Goal: Information Seeking & Learning: Learn about a topic

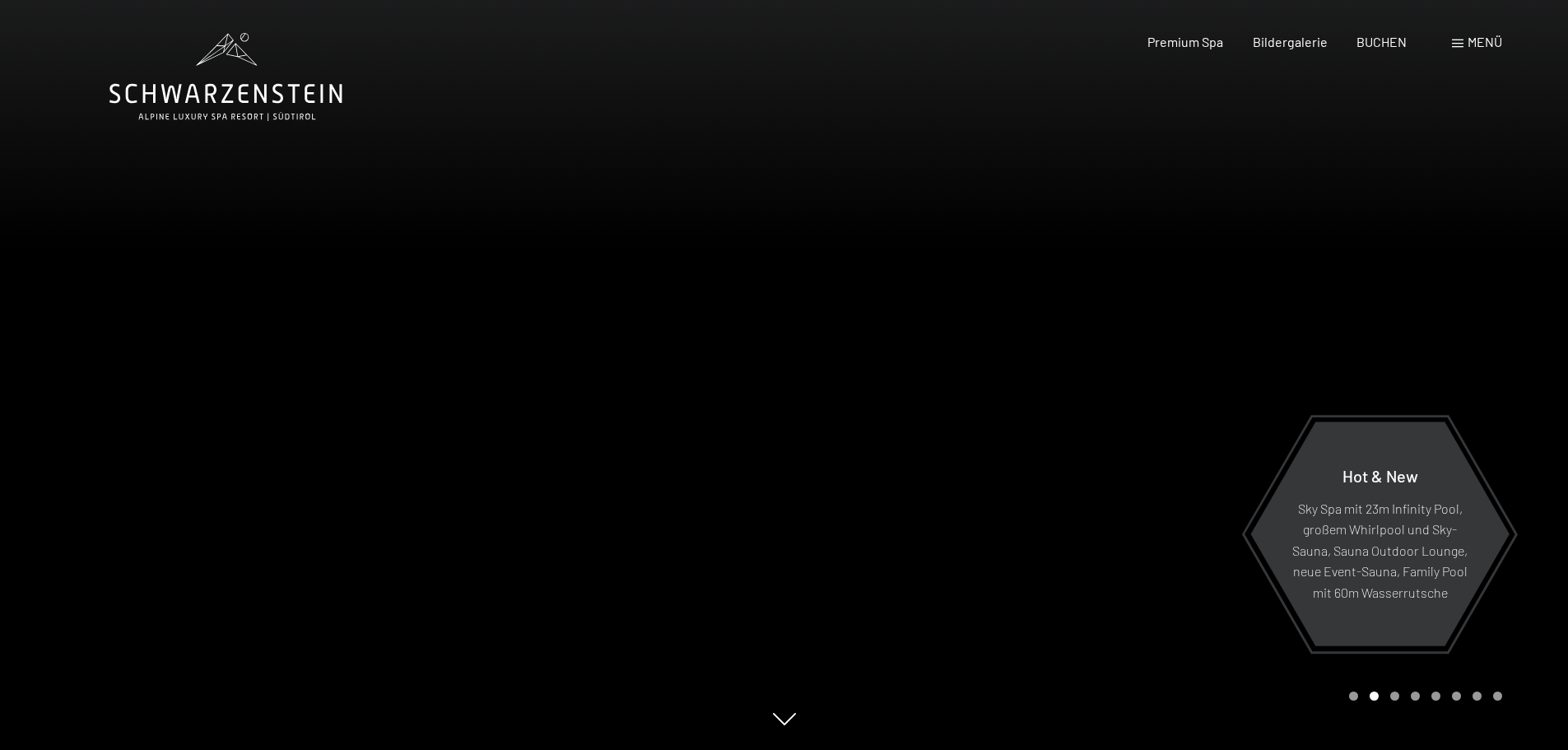
click at [230, 101] on icon at bounding box center [226, 77] width 233 height 88
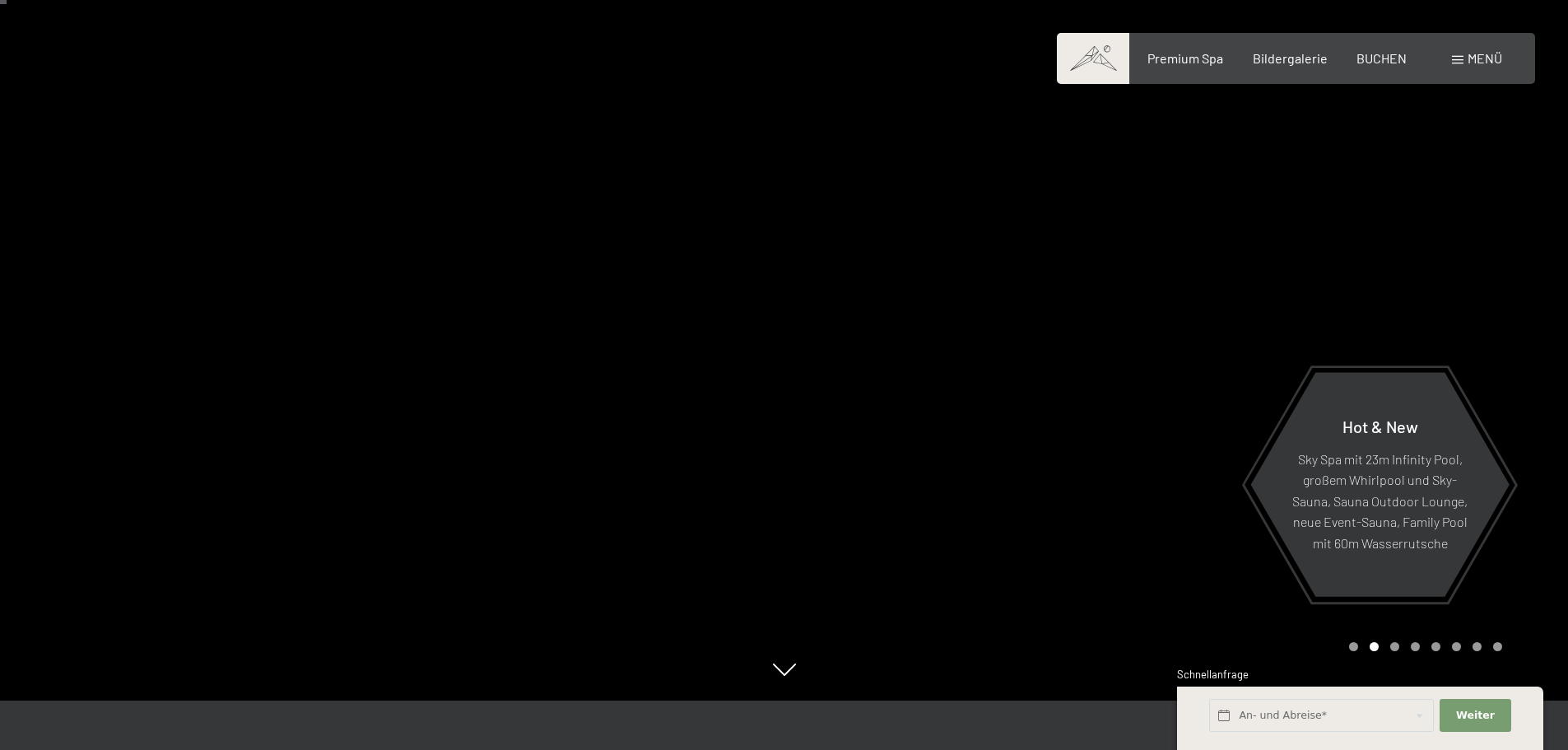
scroll to position [59, 0]
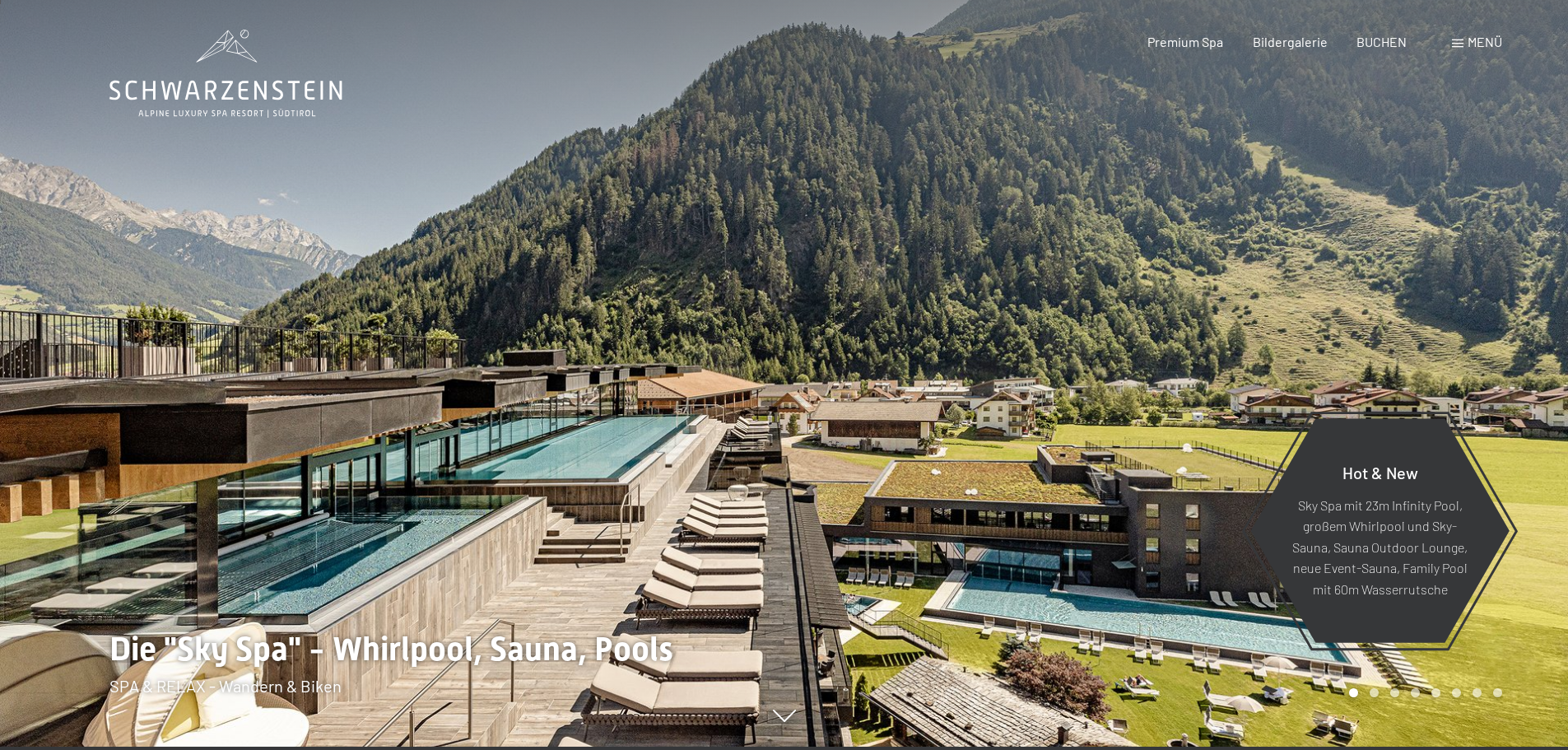
click at [1469, 44] on span "Menü" at bounding box center [1485, 42] width 34 height 16
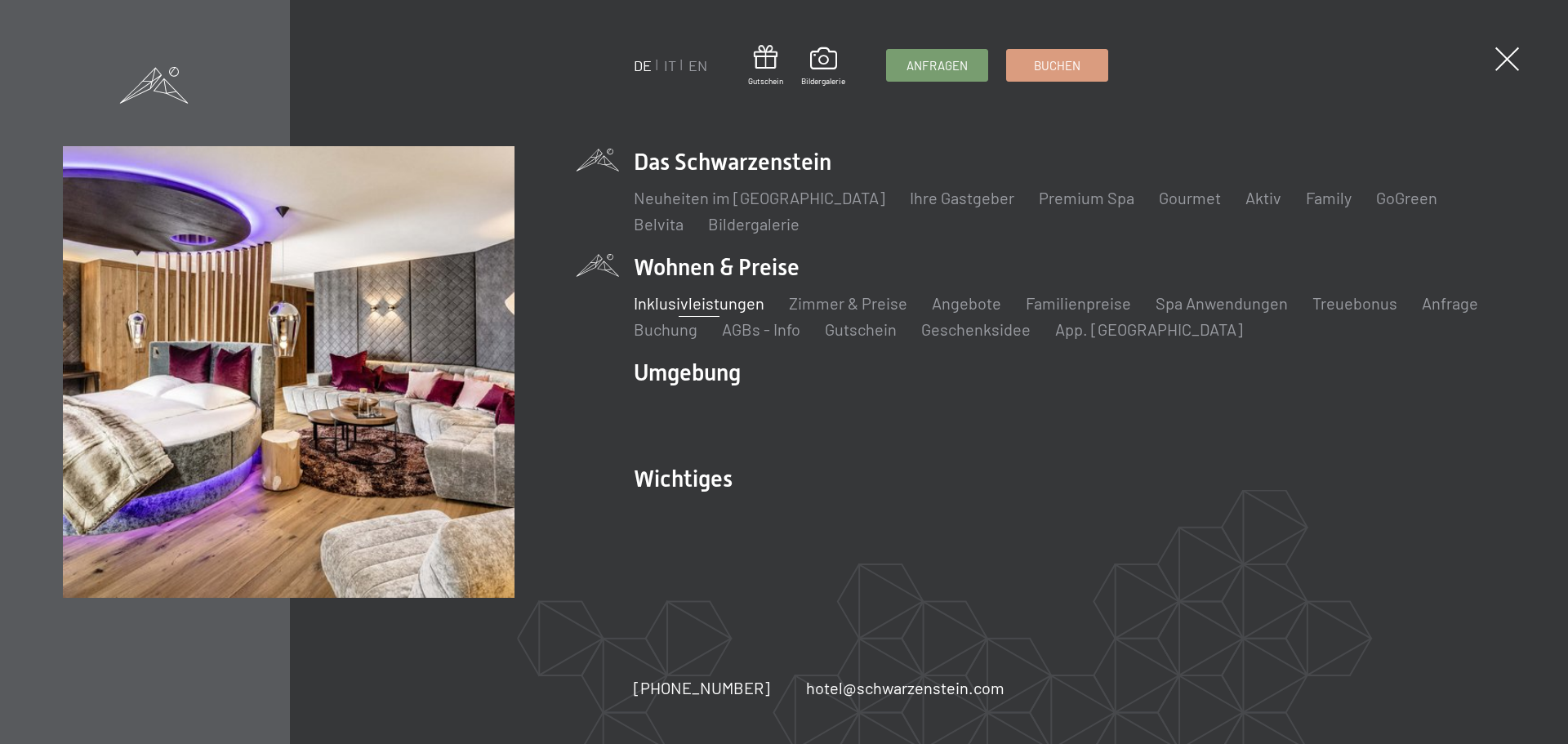
click at [693, 305] on link "Inklusivleistungen" at bounding box center [699, 303] width 131 height 19
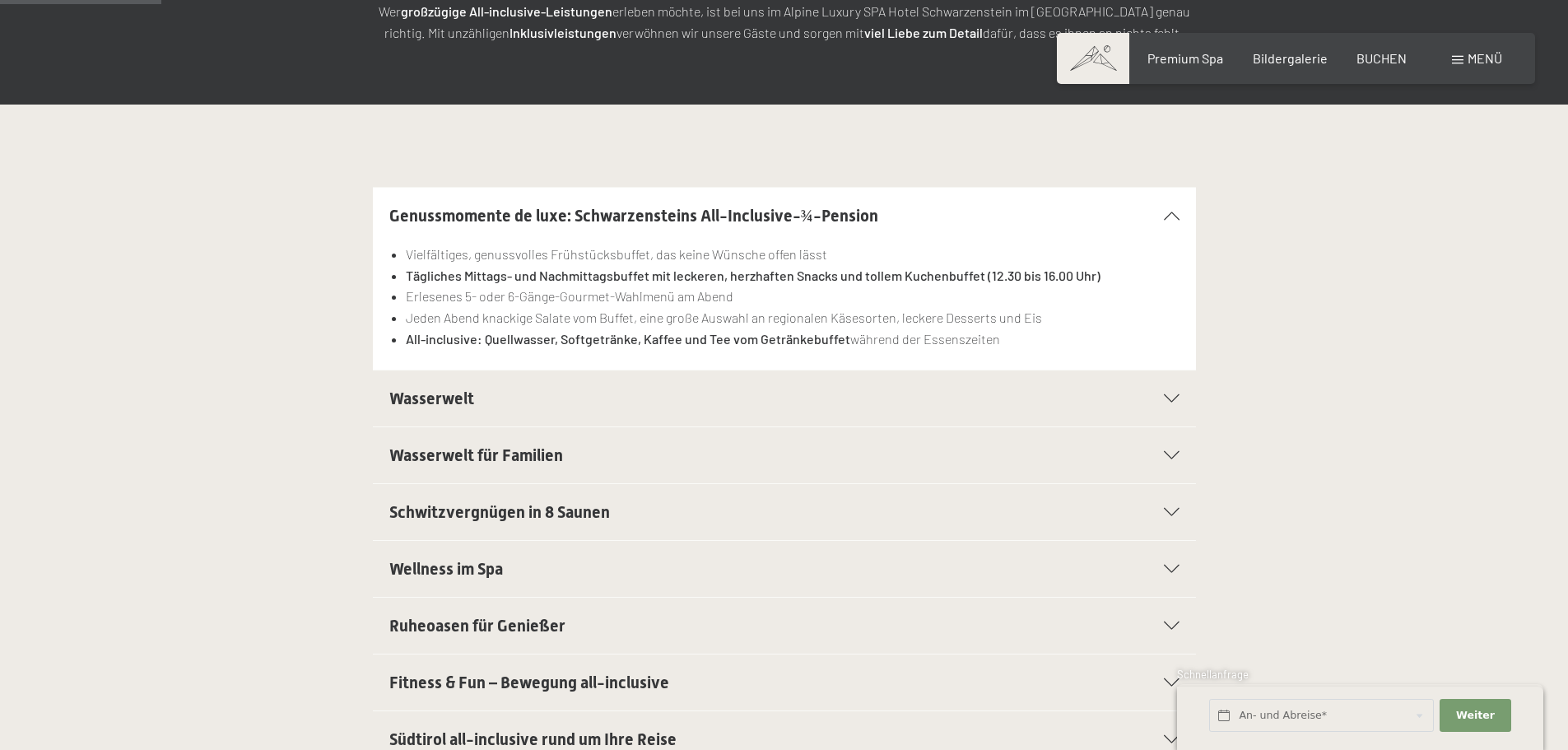
scroll to position [329, 0]
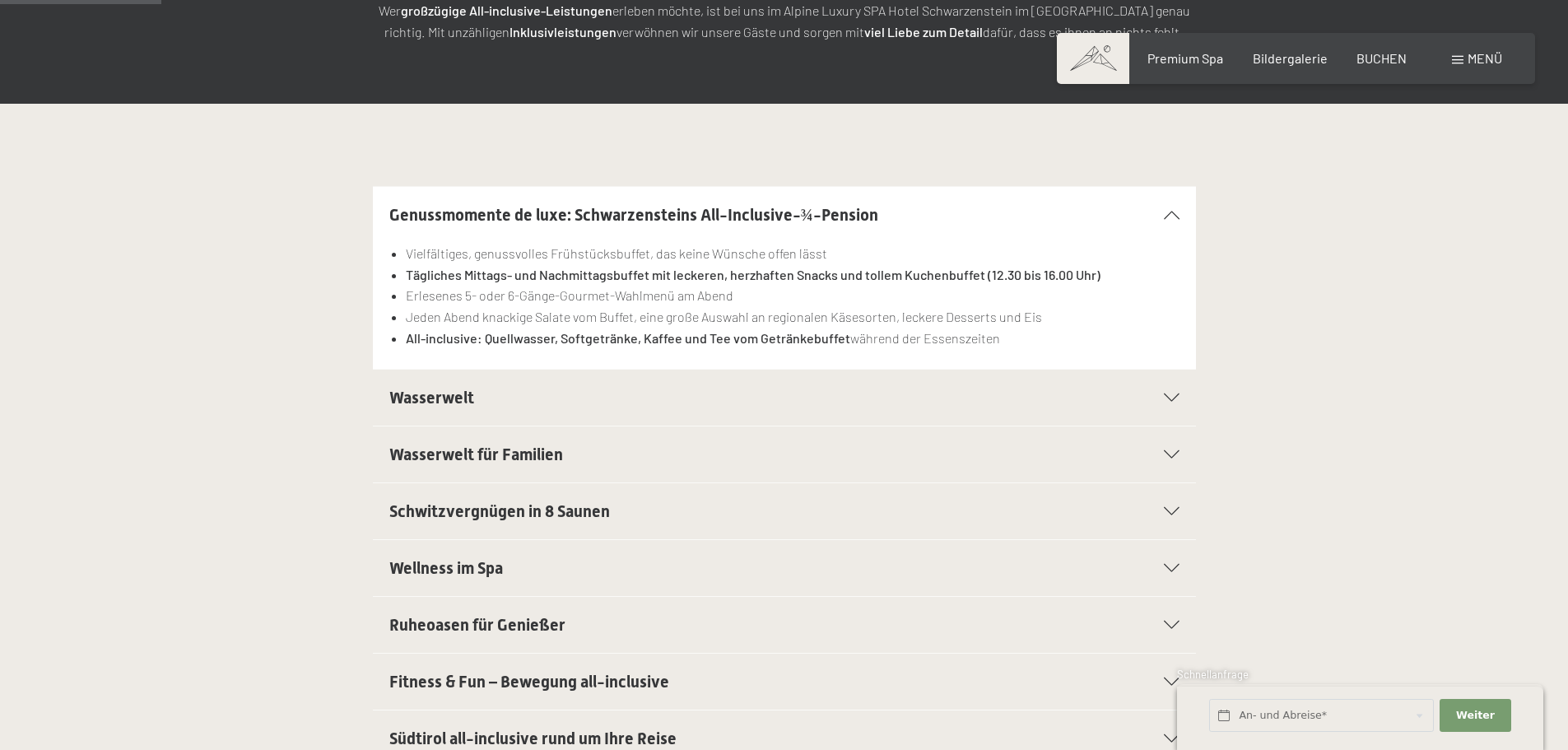
click at [680, 387] on h2 "Wasserwelt" at bounding box center [745, 398] width 712 height 23
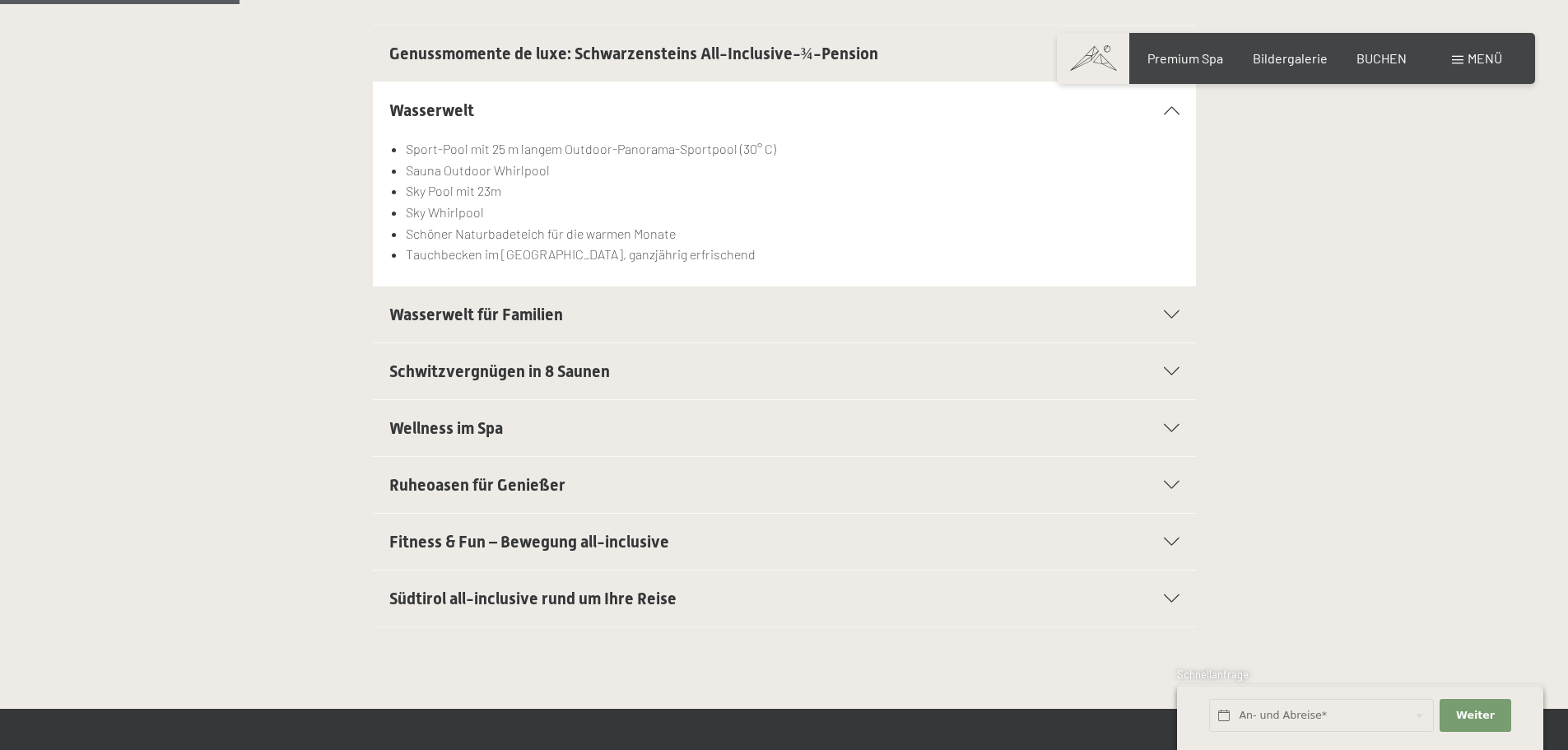
click at [475, 314] on span "Wasserwelt für Familien" at bounding box center [476, 315] width 174 height 20
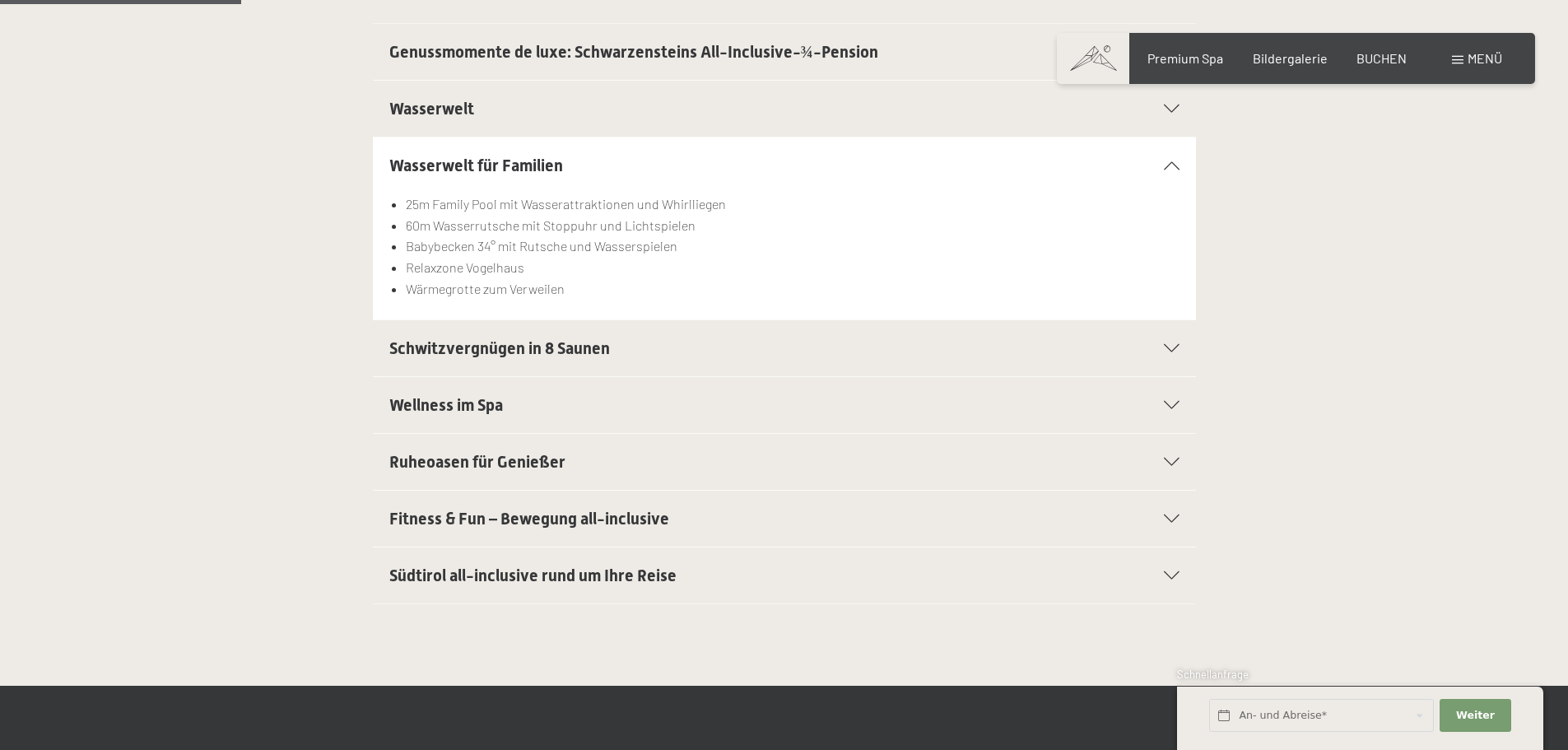
scroll to position [493, 0]
click at [391, 342] on span "Schwitzvergnügen in 8 Saunen" at bounding box center [500, 347] width 221 height 20
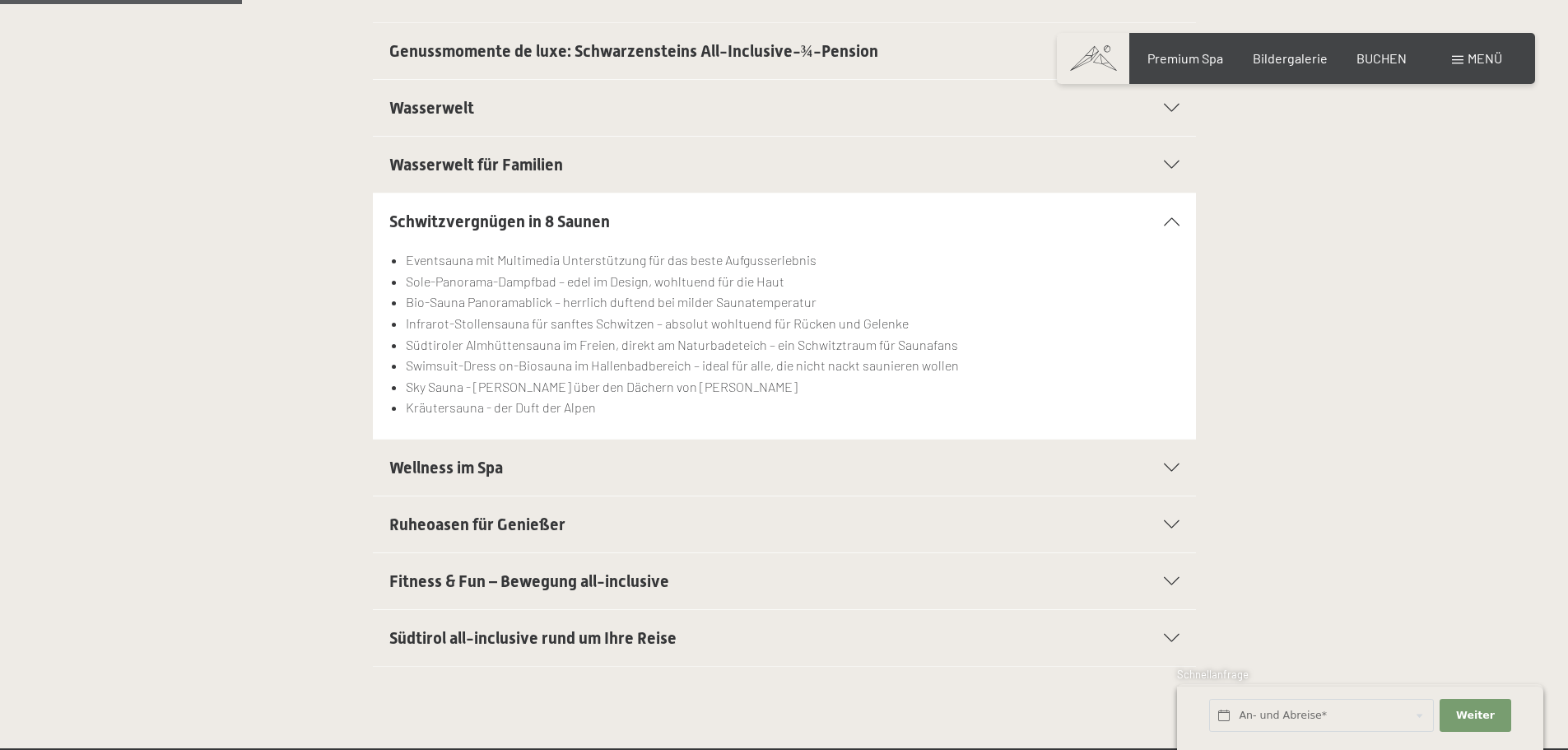
click at [448, 466] on span "Wellness im Spa" at bounding box center [446, 467] width 113 height 20
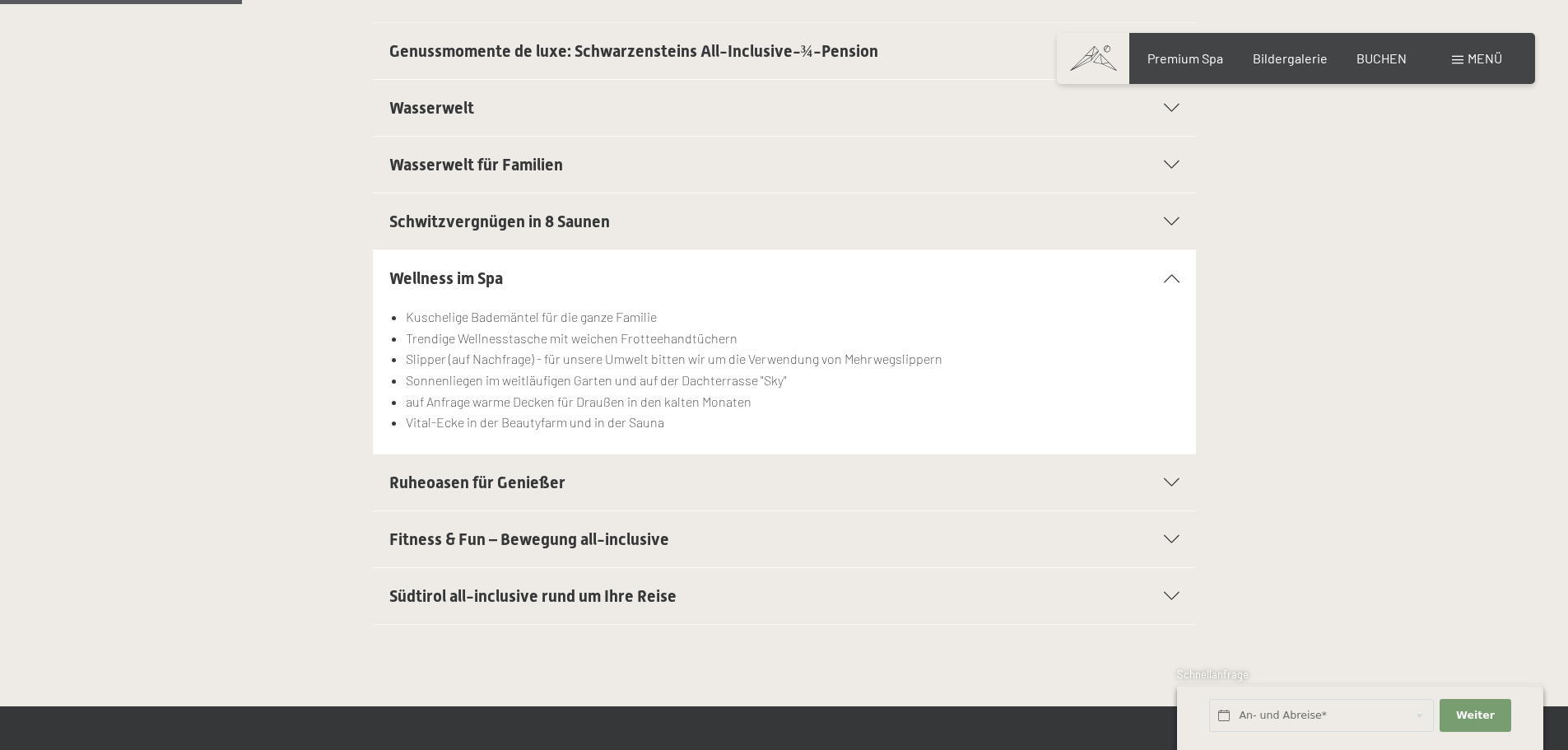
click at [450, 481] on span "Ruheoasen für Genießer" at bounding box center [477, 482] width 176 height 20
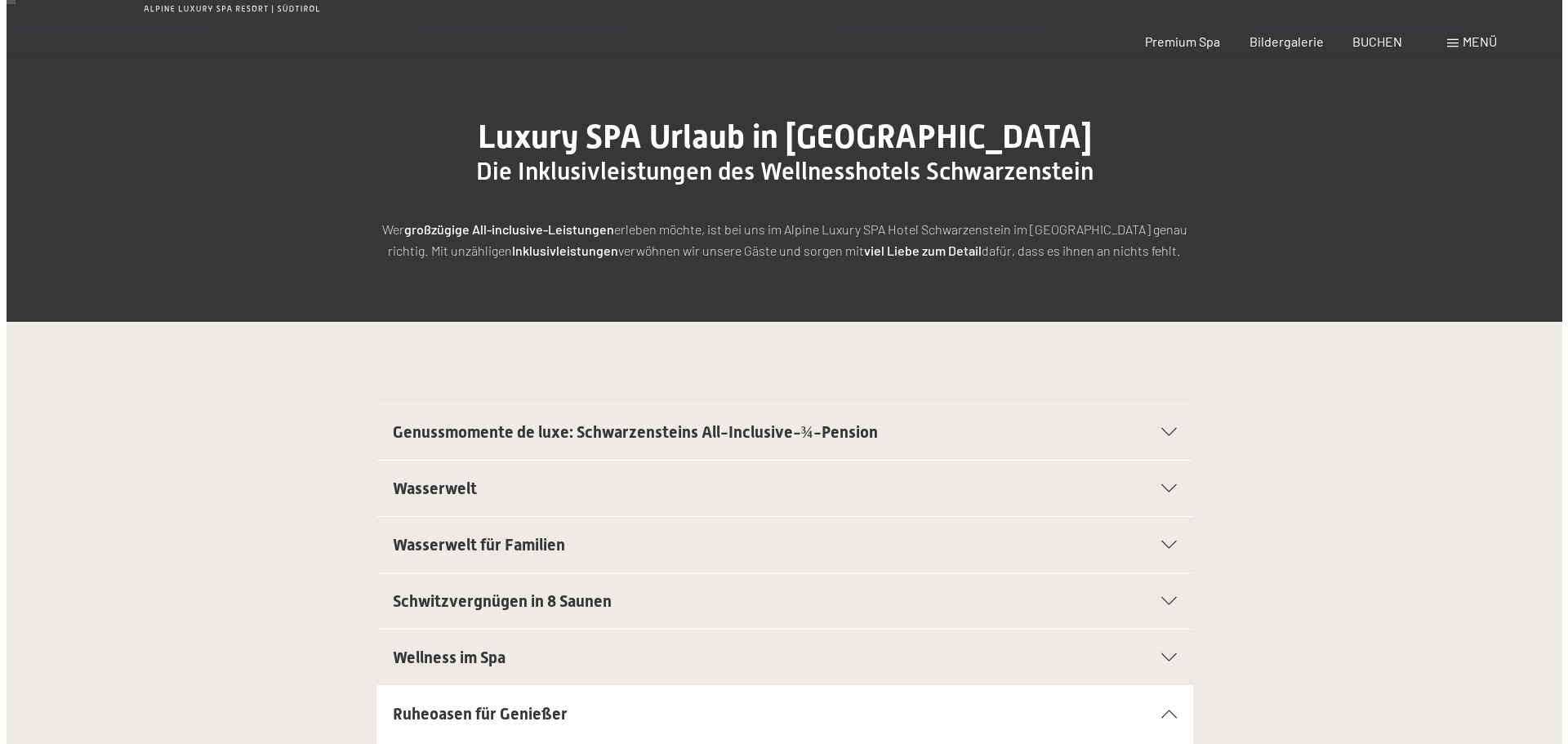
scroll to position [0, 0]
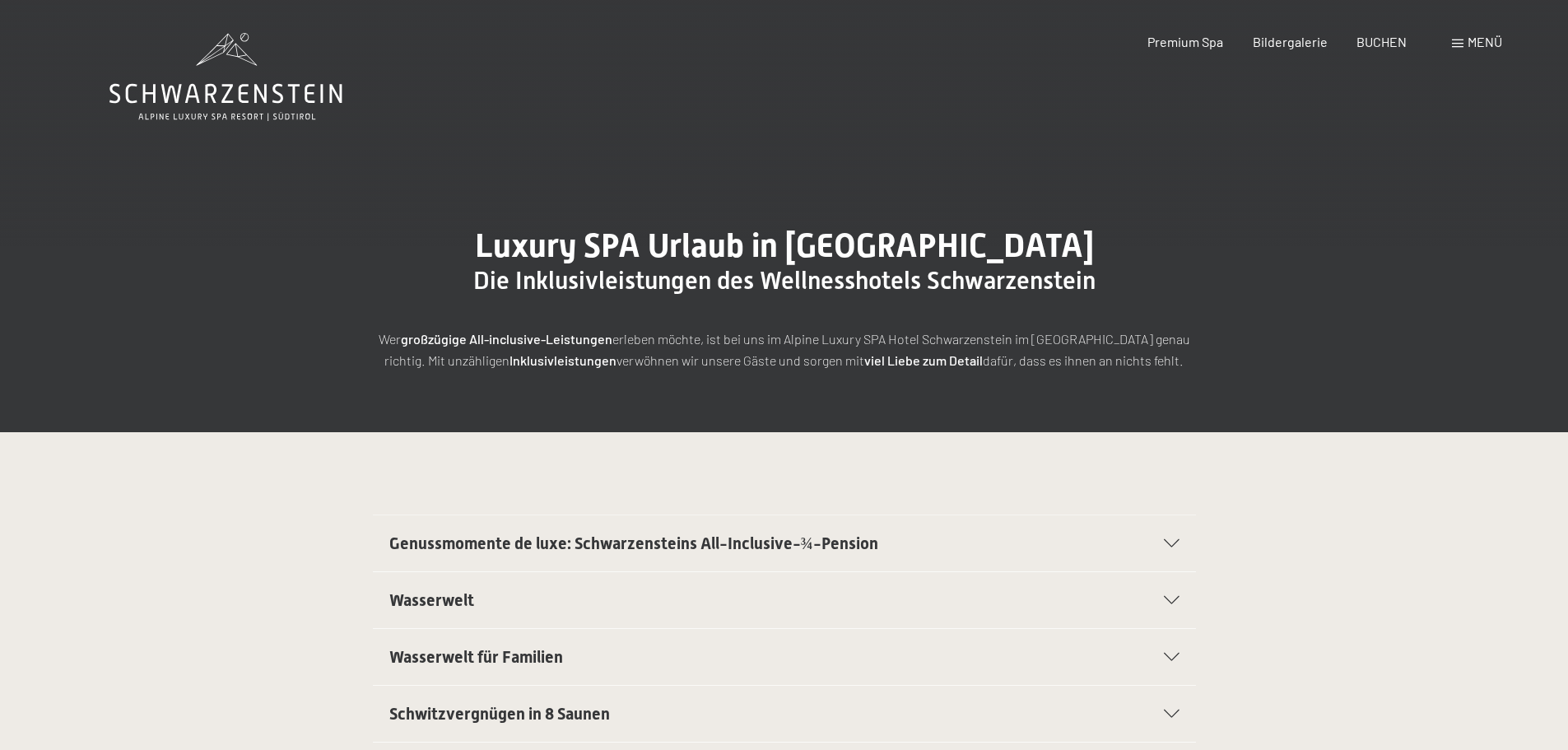
click at [1469, 46] on span "Menü" at bounding box center [1485, 42] width 34 height 16
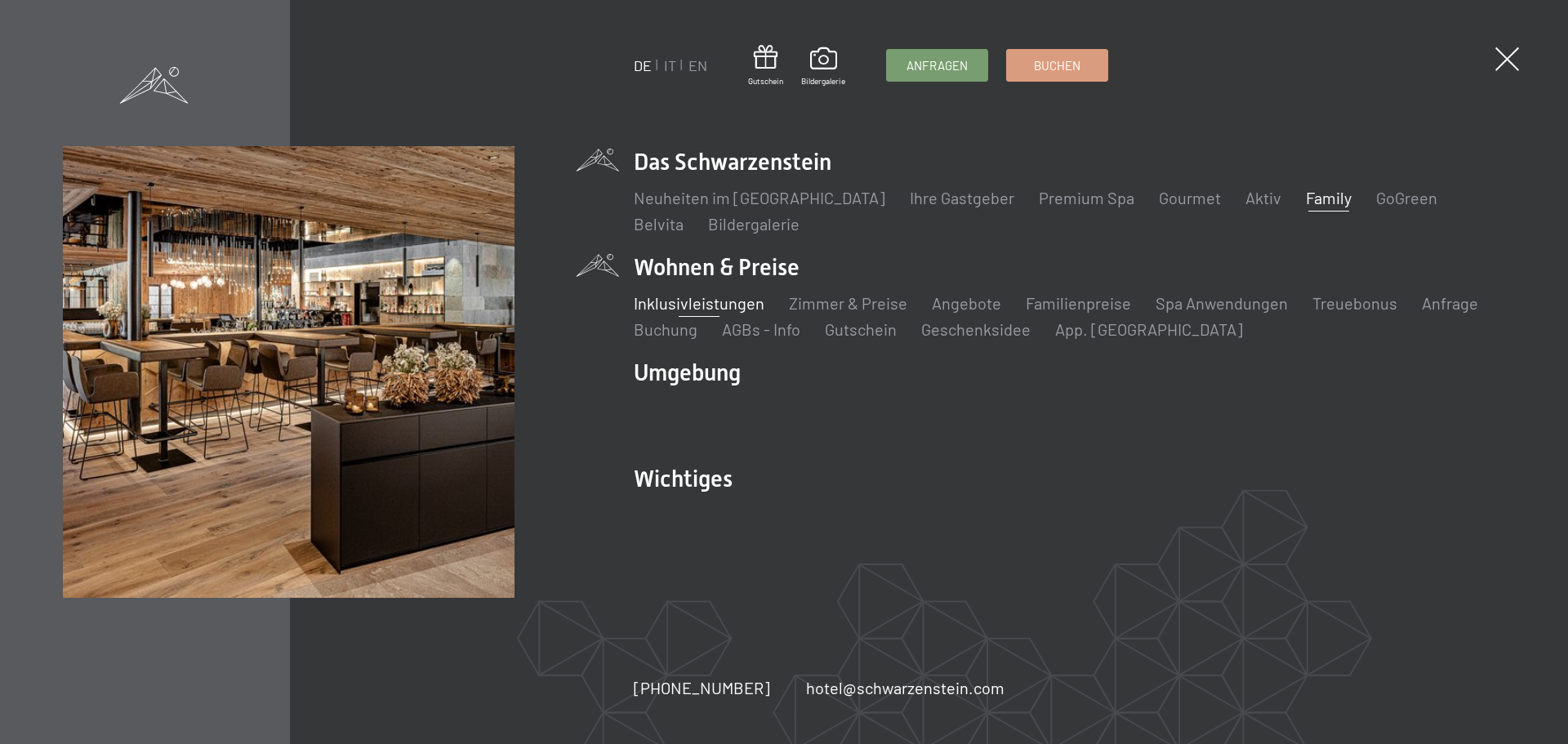
click at [1306, 194] on link "Family" at bounding box center [1328, 198] width 46 height 19
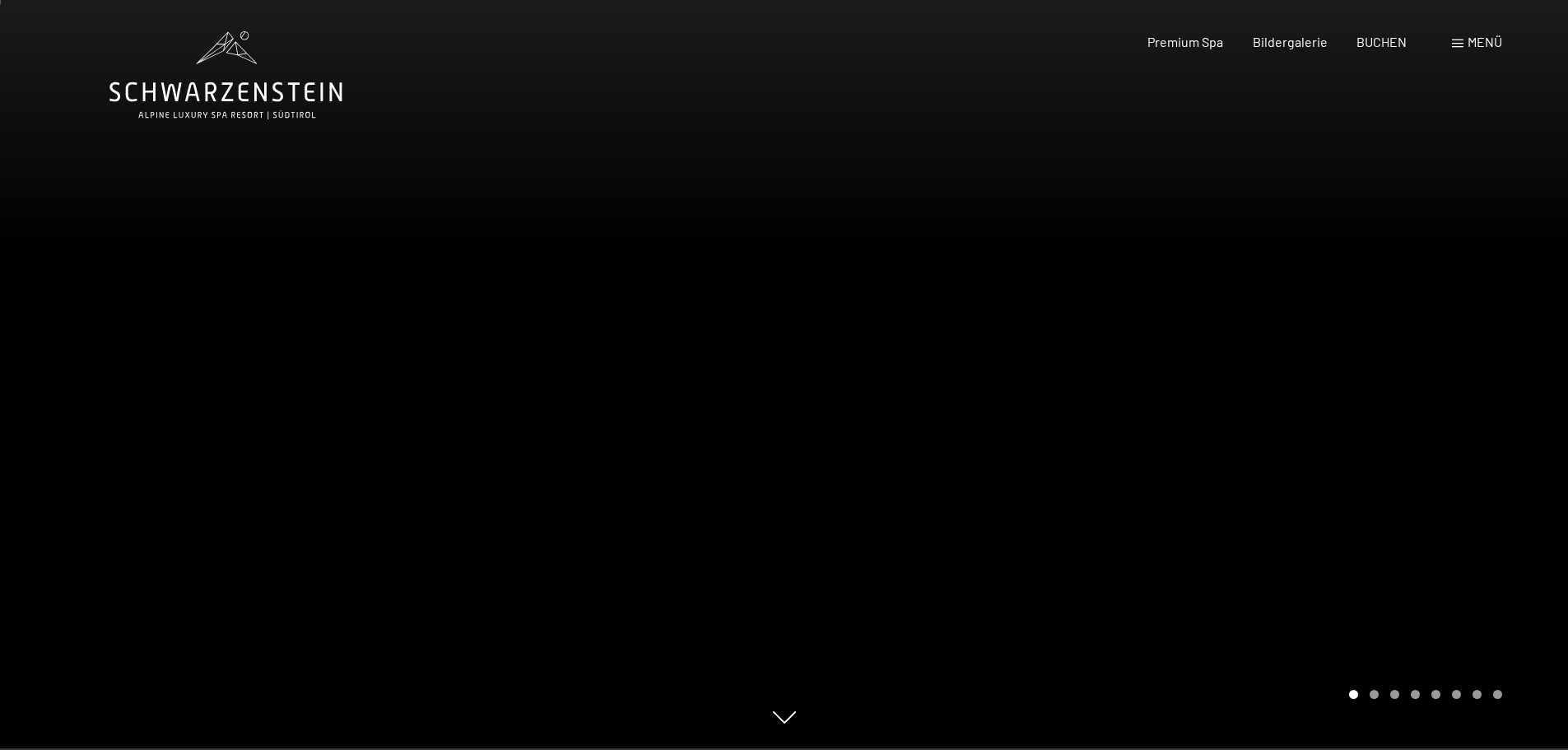
scroll to position [1, 0]
click at [936, 315] on div at bounding box center [1177, 374] width 785 height 750
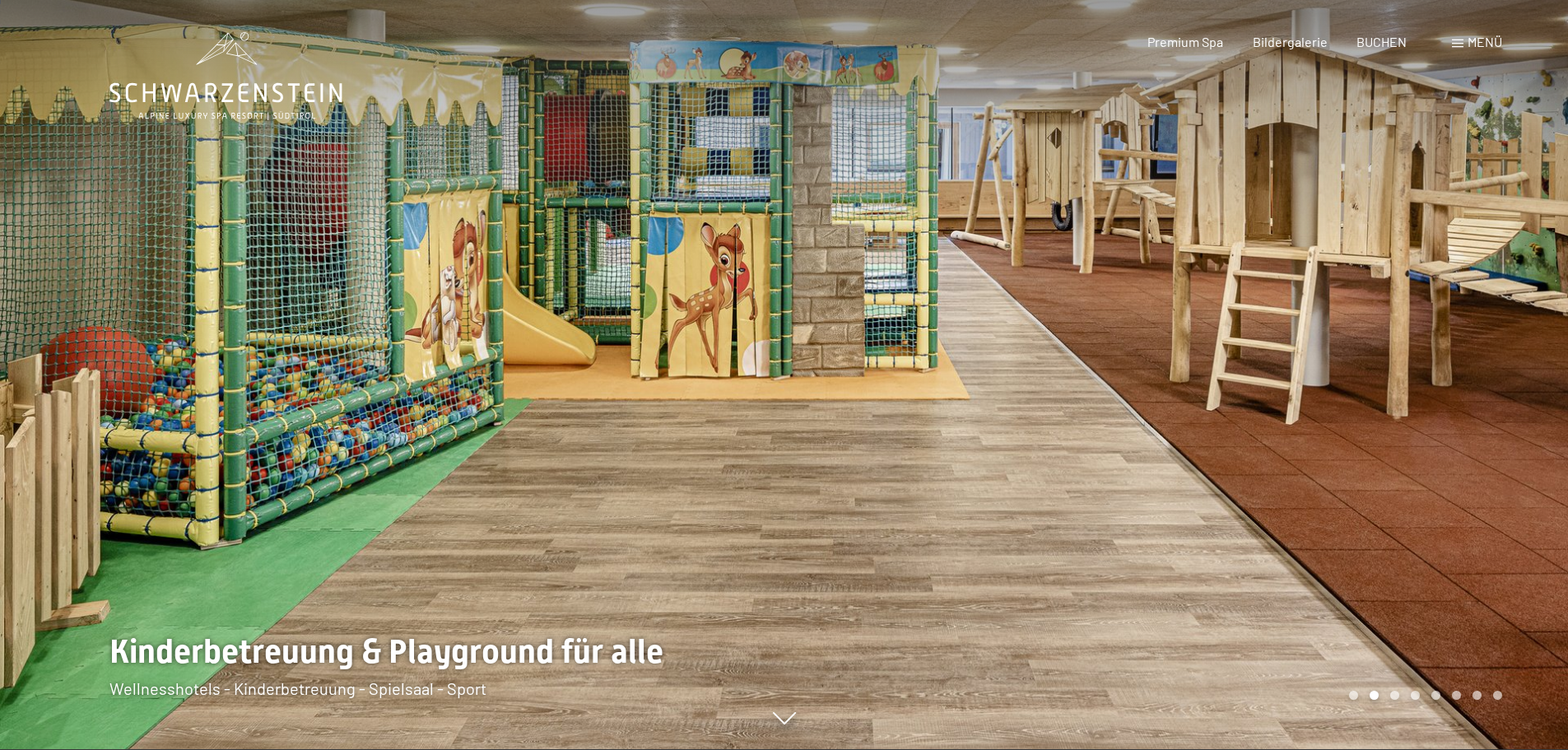
click at [1005, 457] on div at bounding box center [1177, 374] width 785 height 750
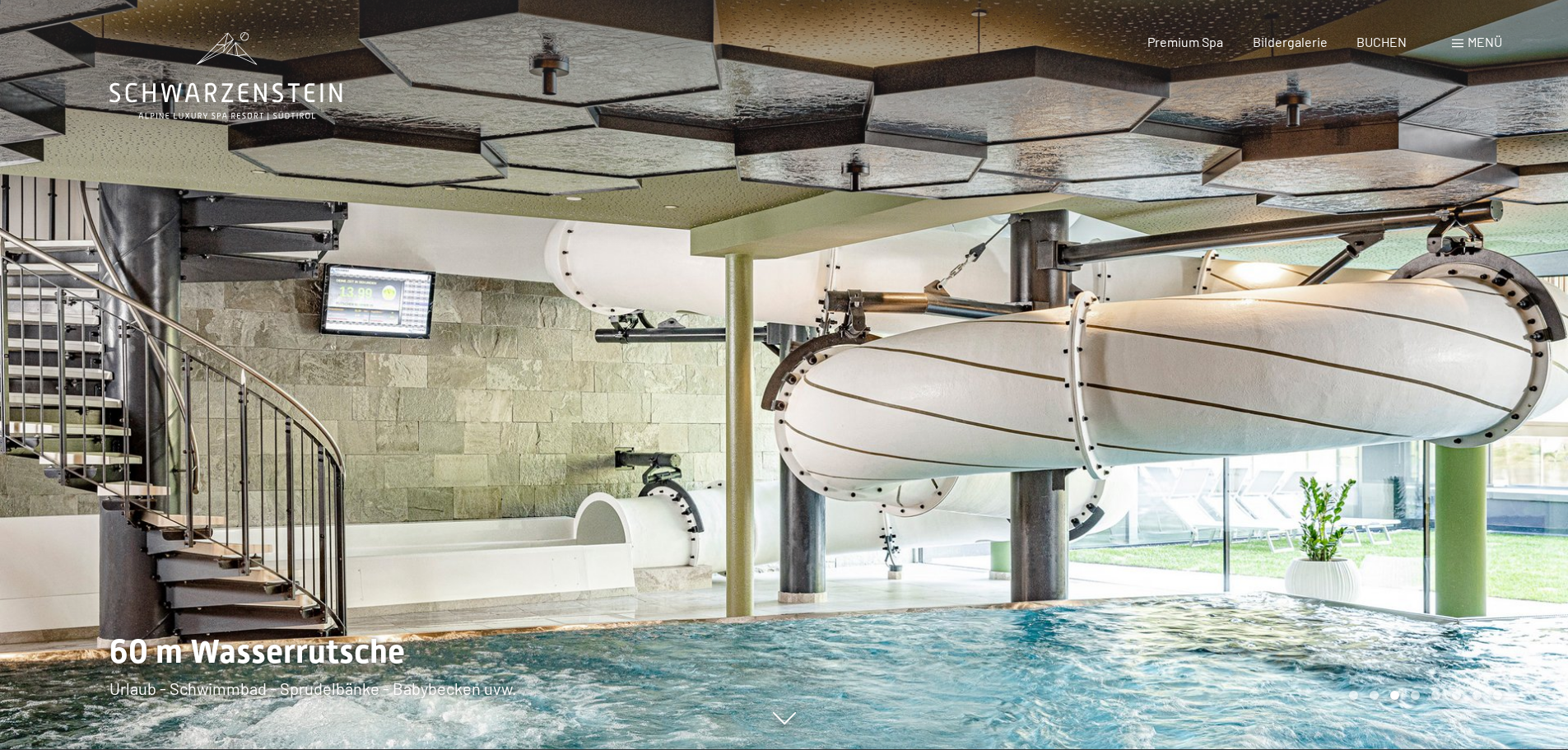
click at [1124, 486] on div at bounding box center [1177, 374] width 785 height 750
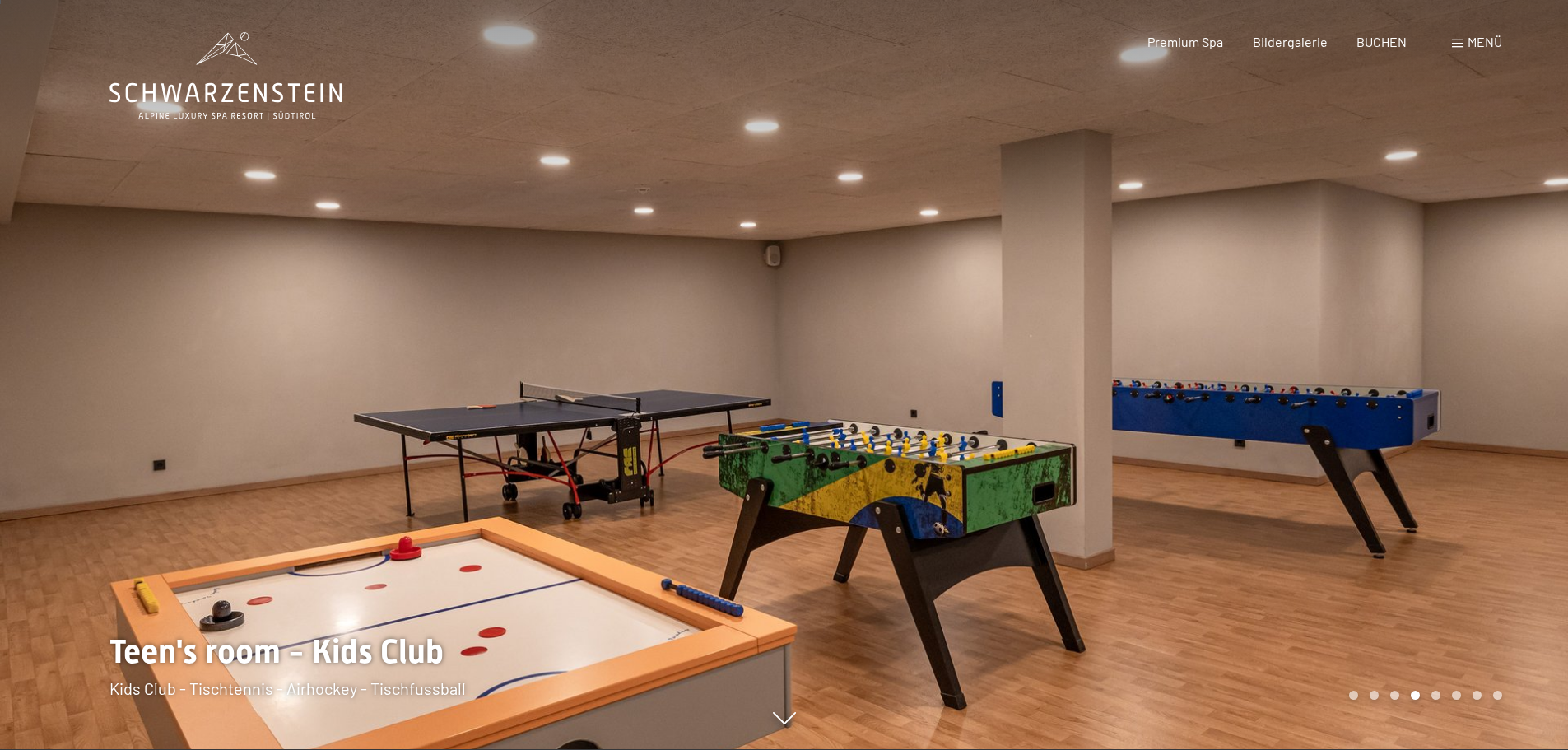
click at [1124, 486] on div at bounding box center [1177, 374] width 785 height 750
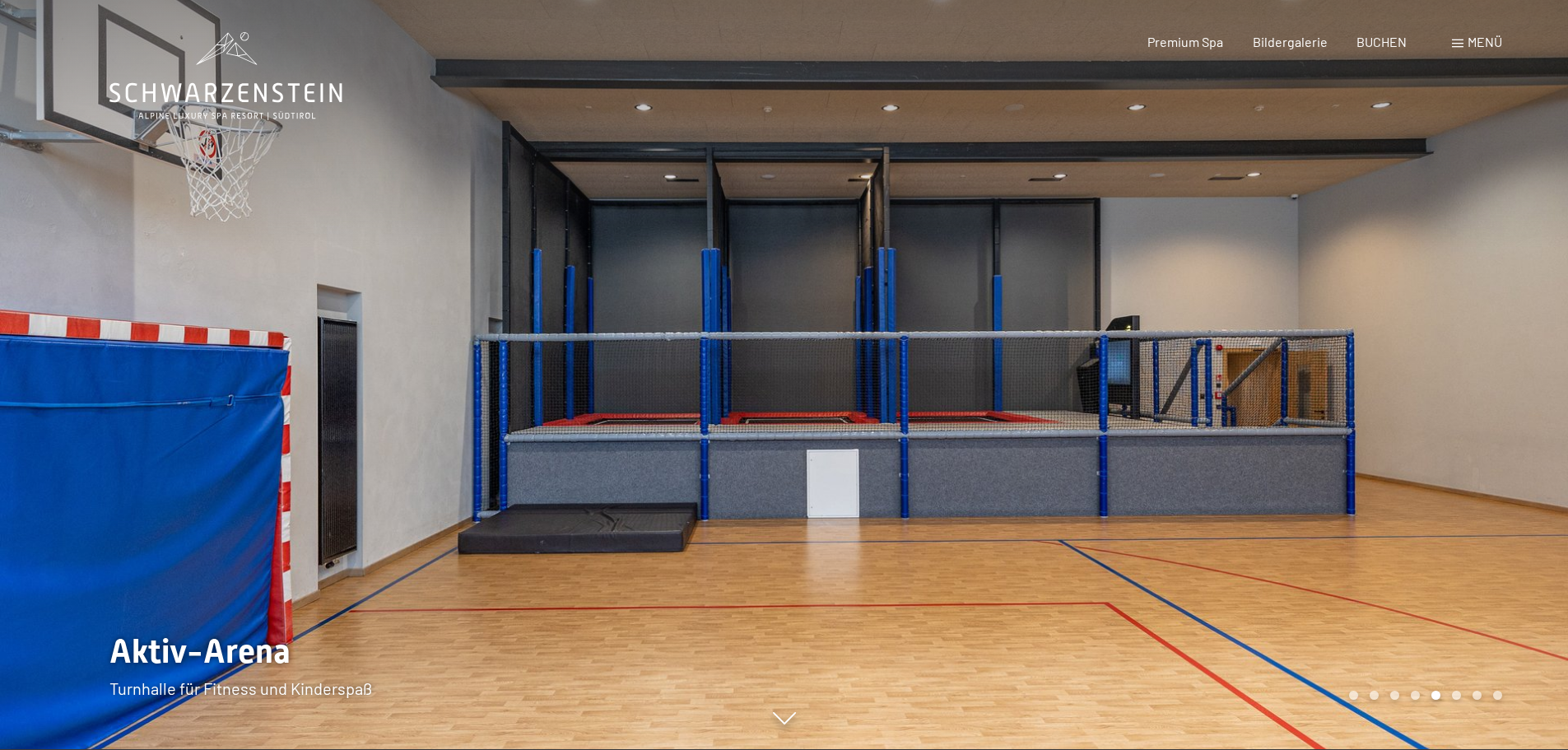
click at [1124, 486] on div at bounding box center [1177, 374] width 785 height 750
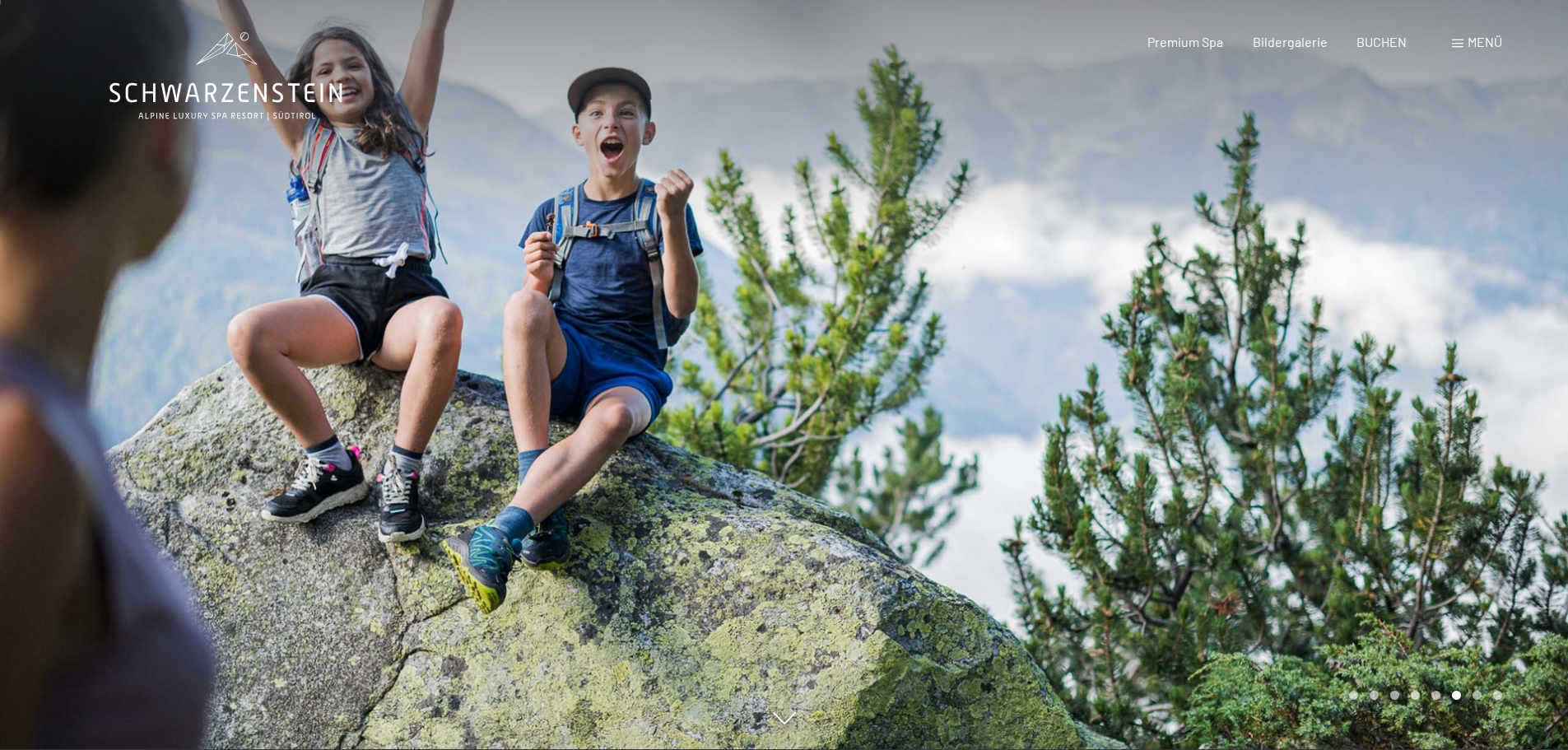
click at [1124, 486] on div at bounding box center [1177, 374] width 785 height 750
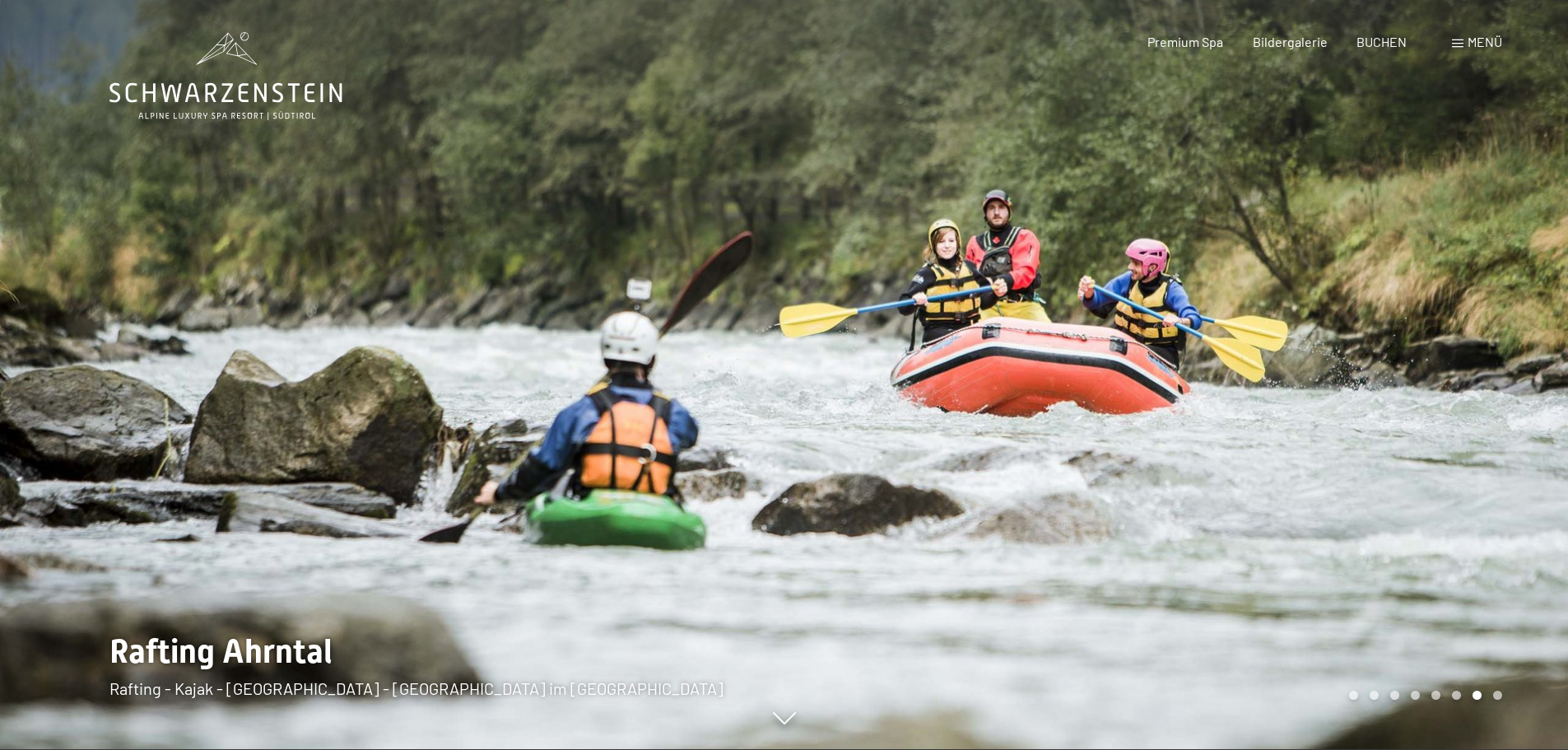
click at [1124, 487] on div at bounding box center [1177, 374] width 785 height 750
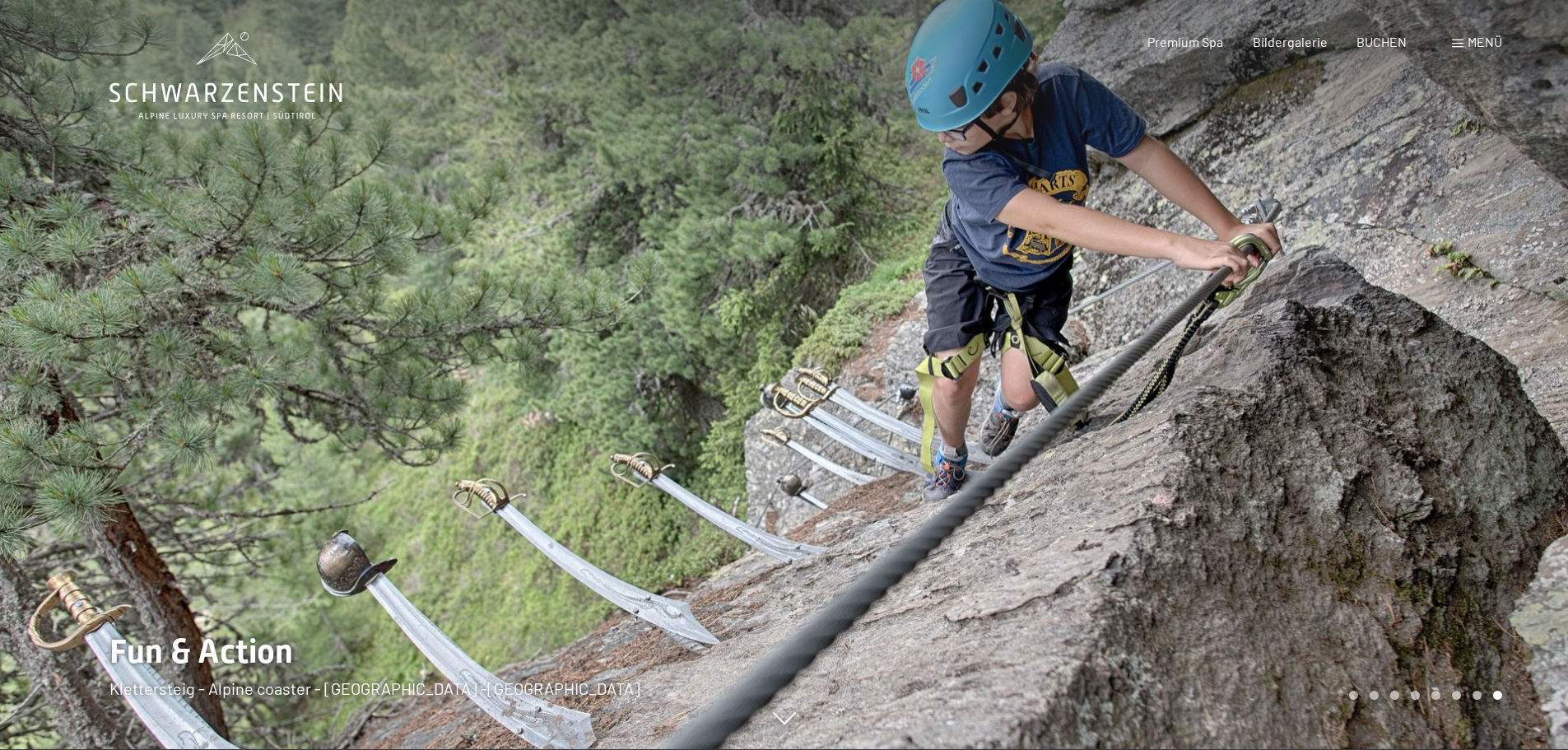
click at [1124, 487] on div at bounding box center [1177, 374] width 785 height 750
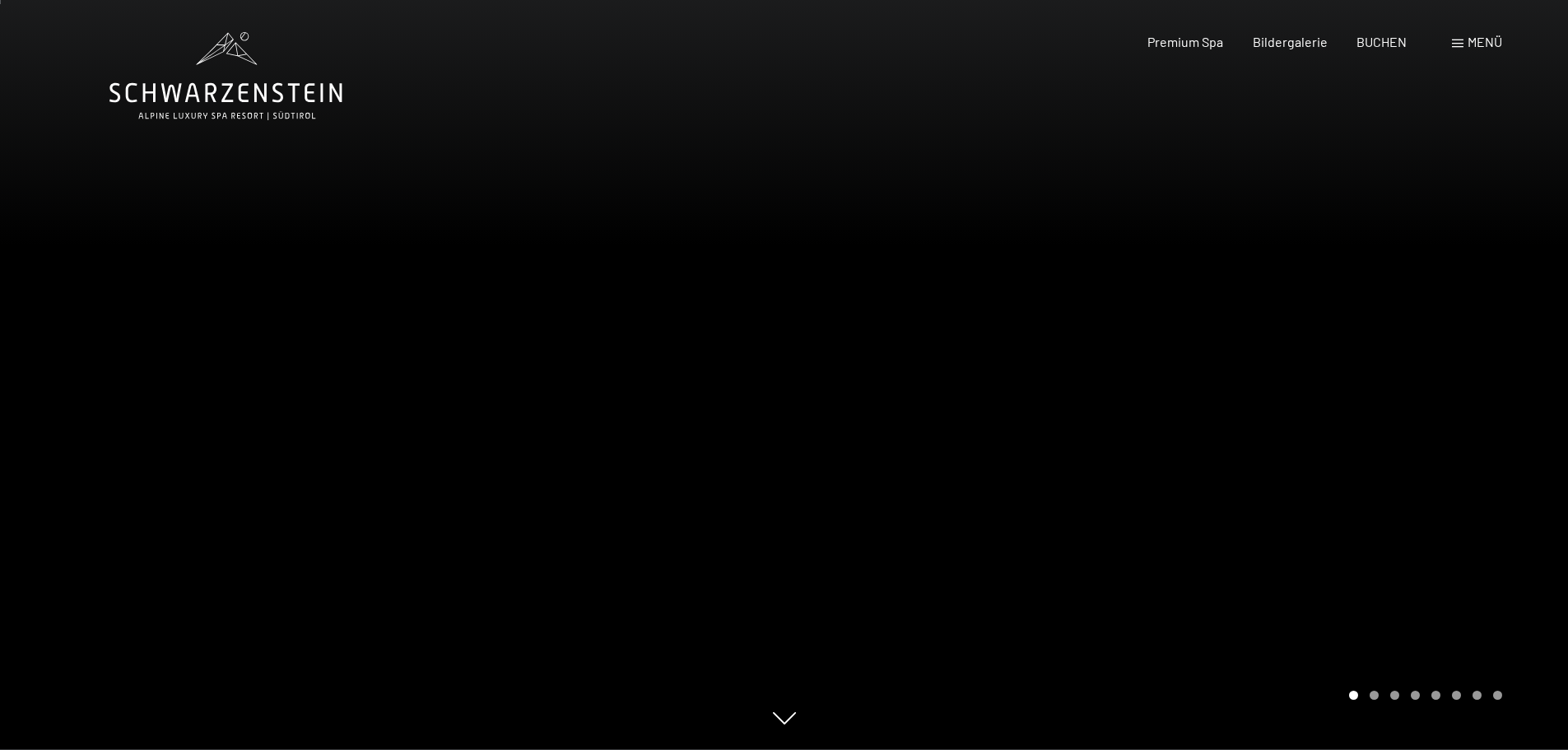
click at [370, 489] on div at bounding box center [392, 374] width 785 height 750
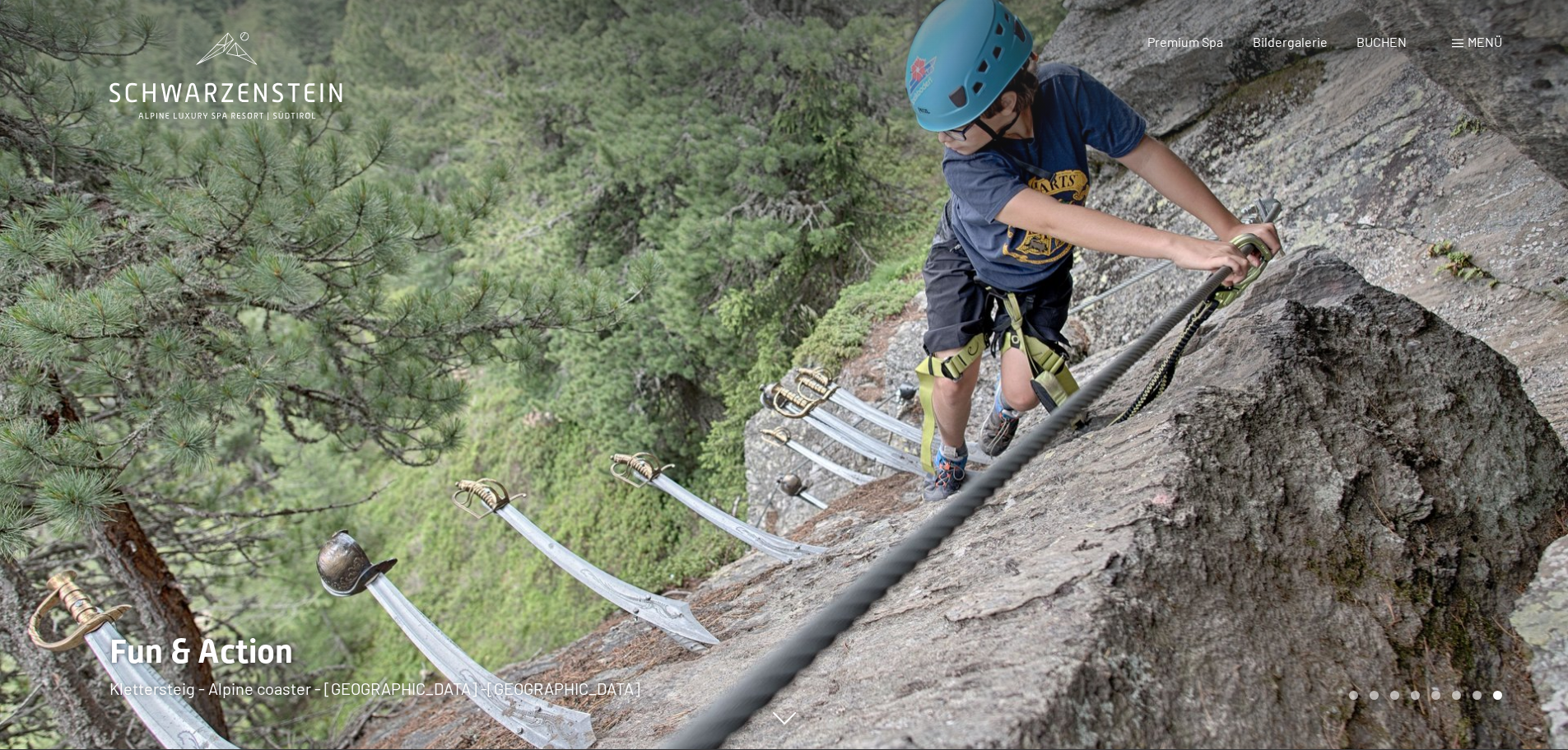
click at [1284, 382] on div at bounding box center [1177, 374] width 785 height 750
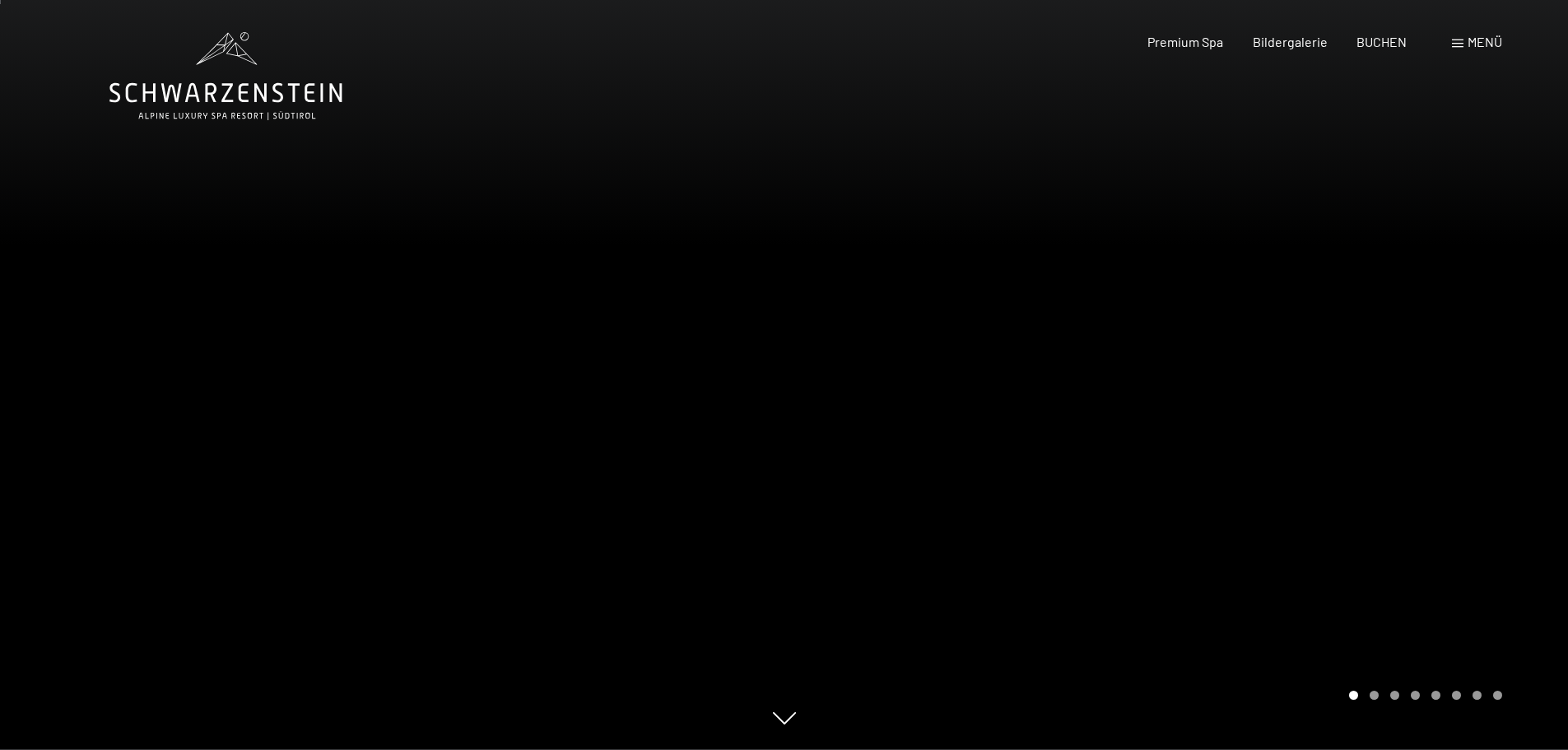
click at [1281, 384] on div at bounding box center [1177, 374] width 785 height 750
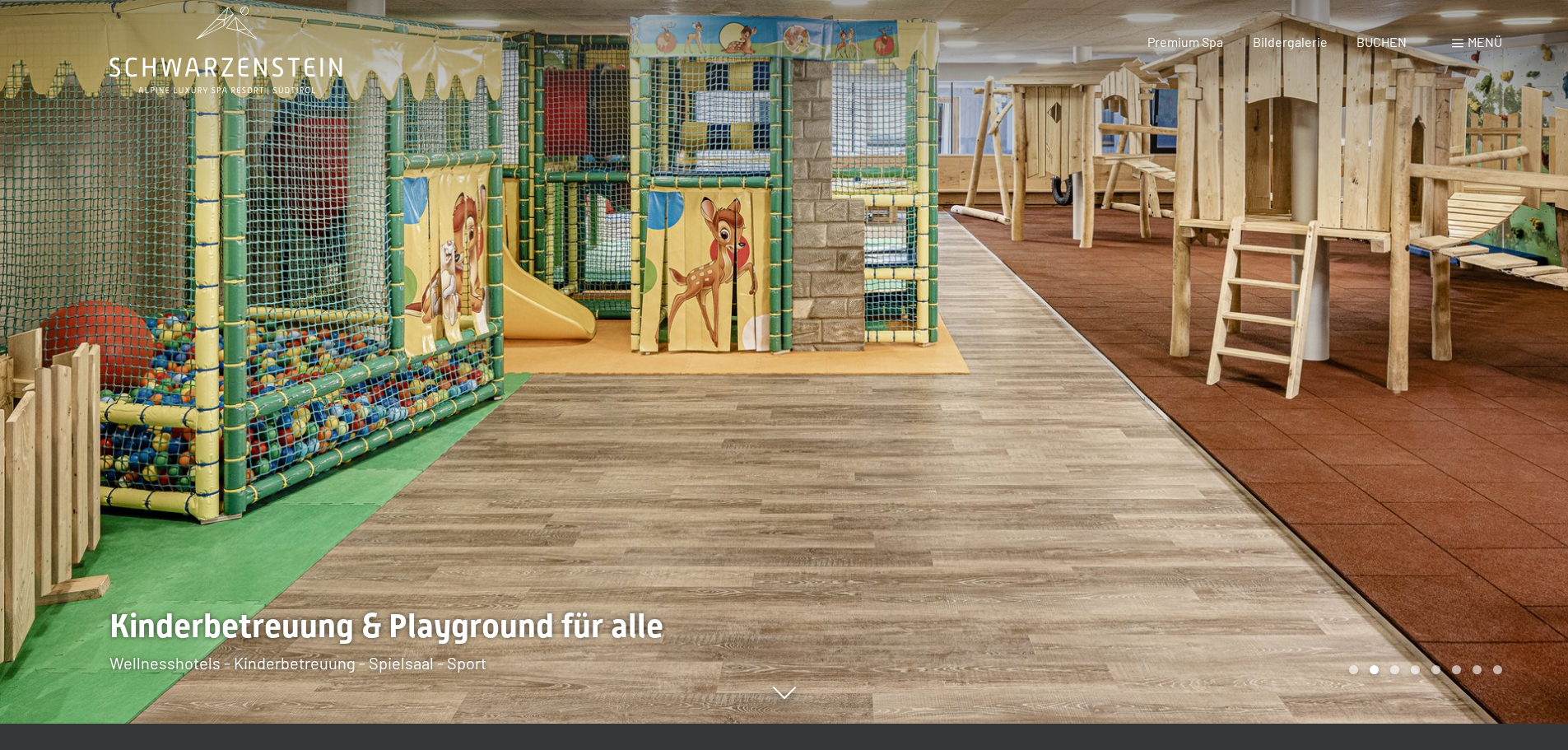
scroll to position [0, 0]
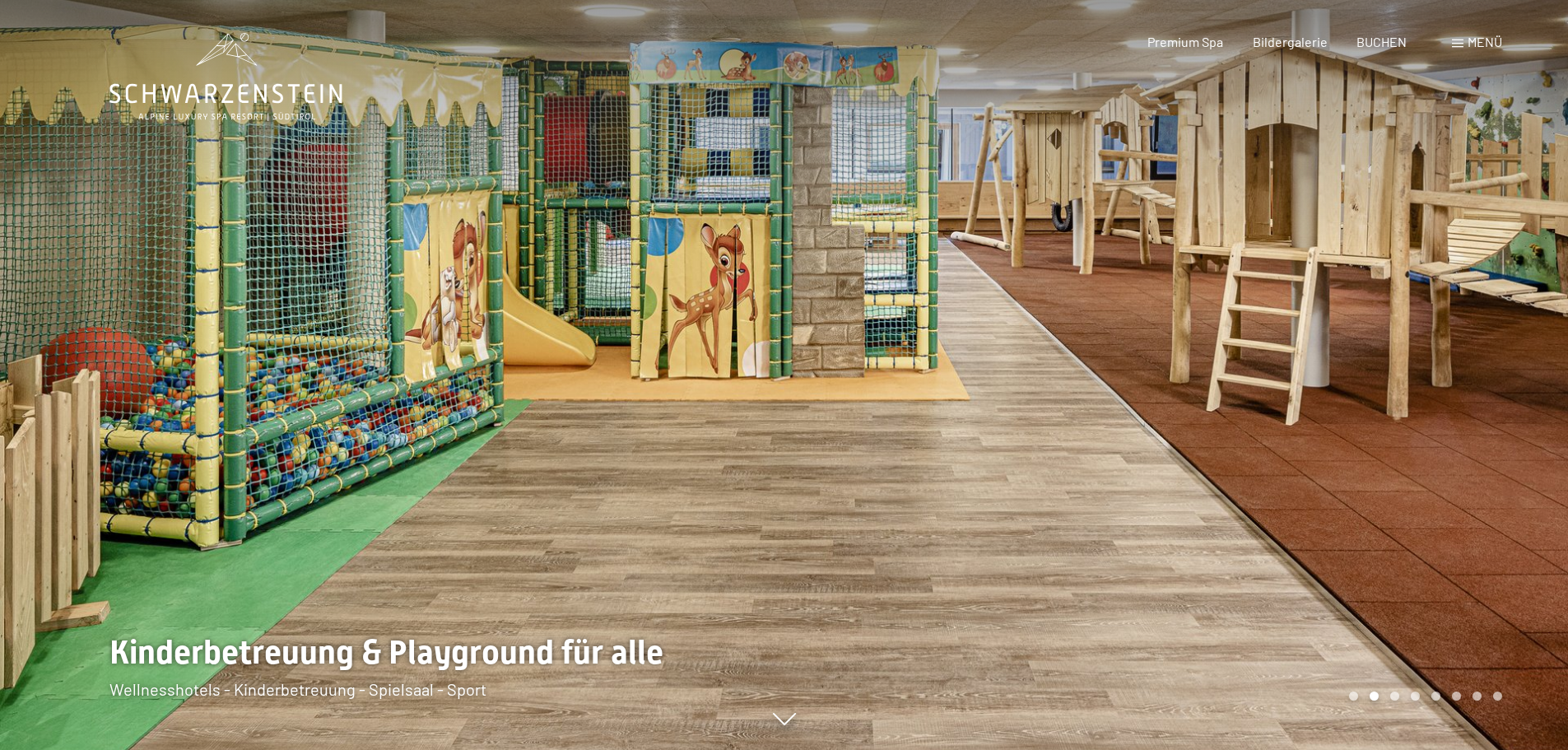
click at [245, 106] on icon at bounding box center [226, 77] width 233 height 88
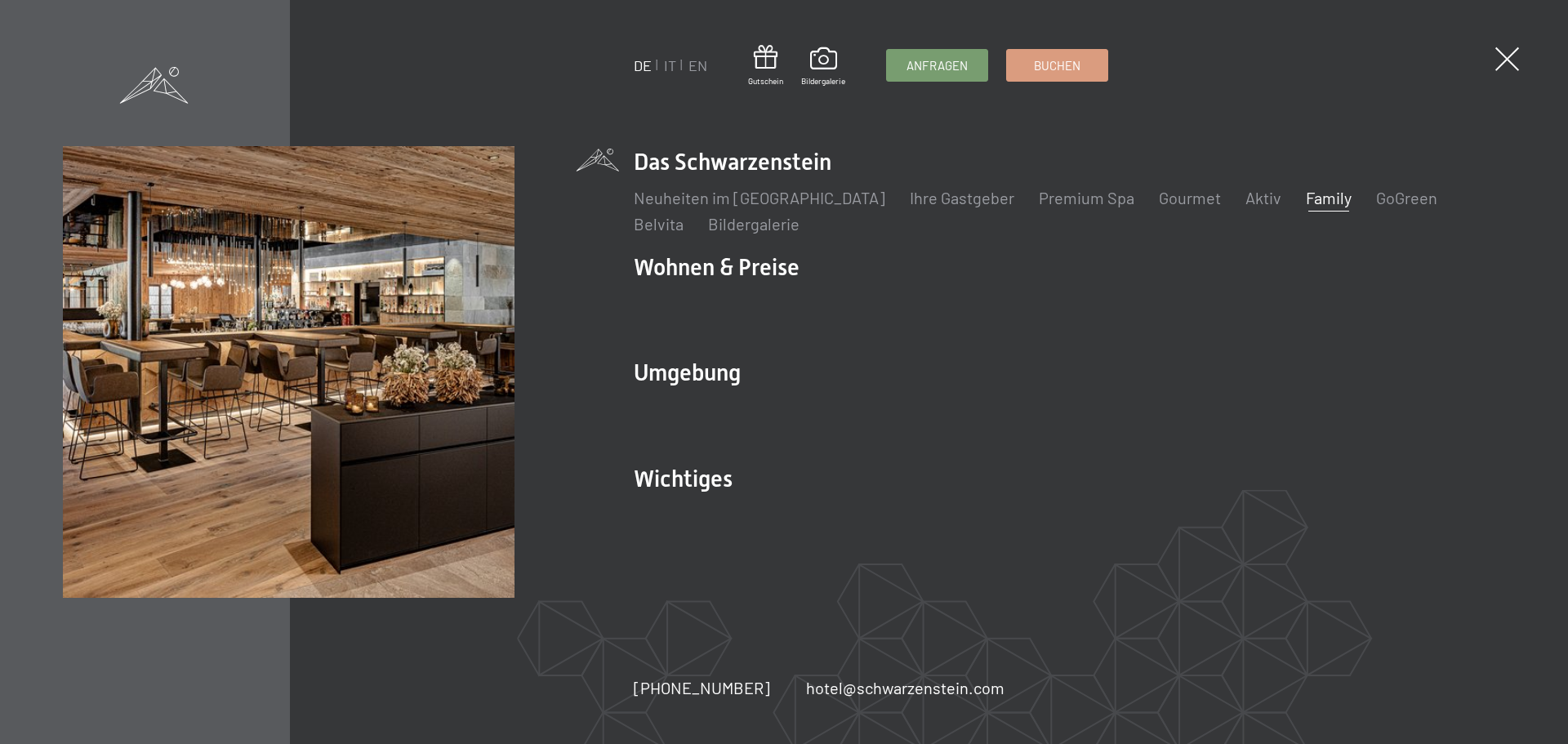
click at [1306, 199] on link "Family" at bounding box center [1328, 198] width 46 height 19
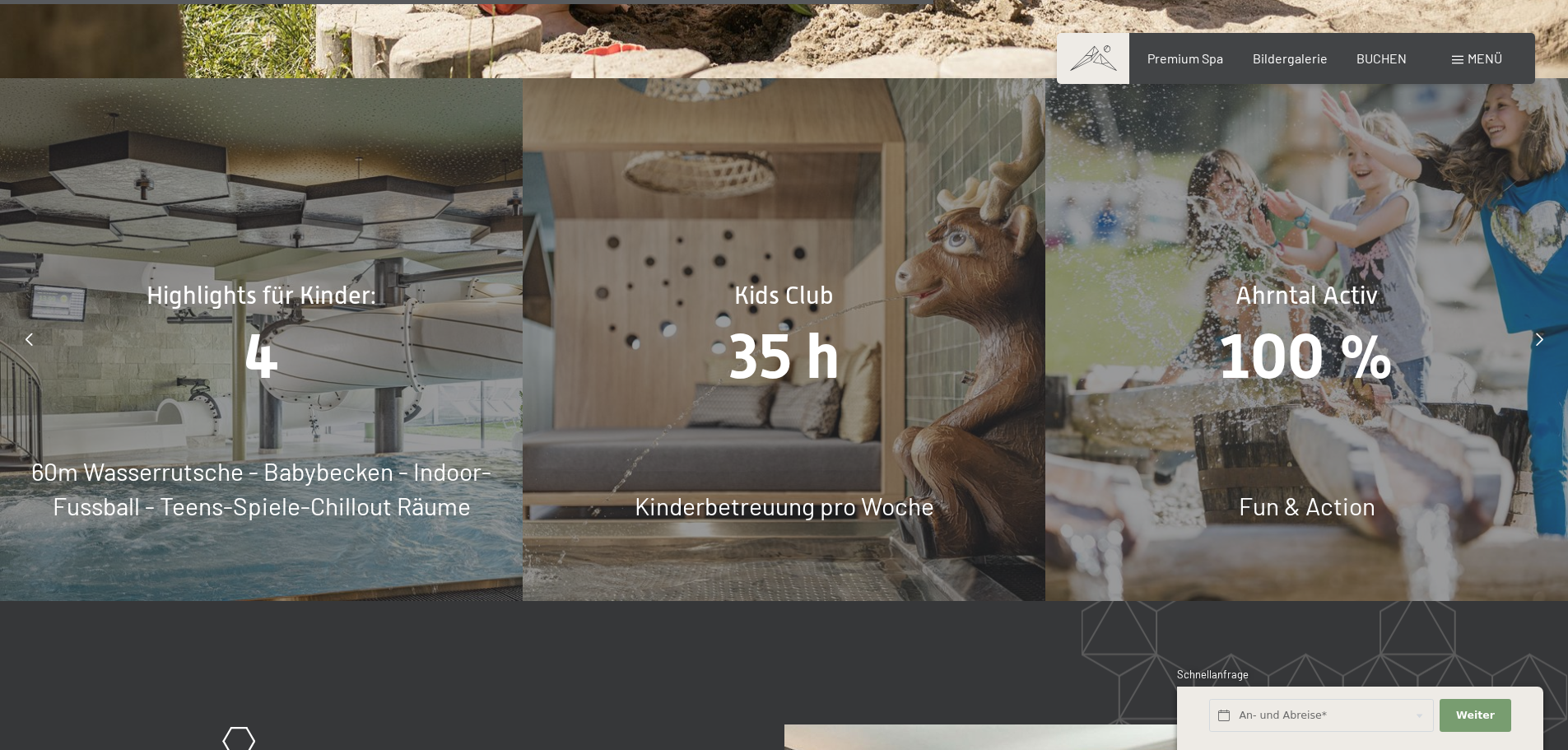
scroll to position [7656, 0]
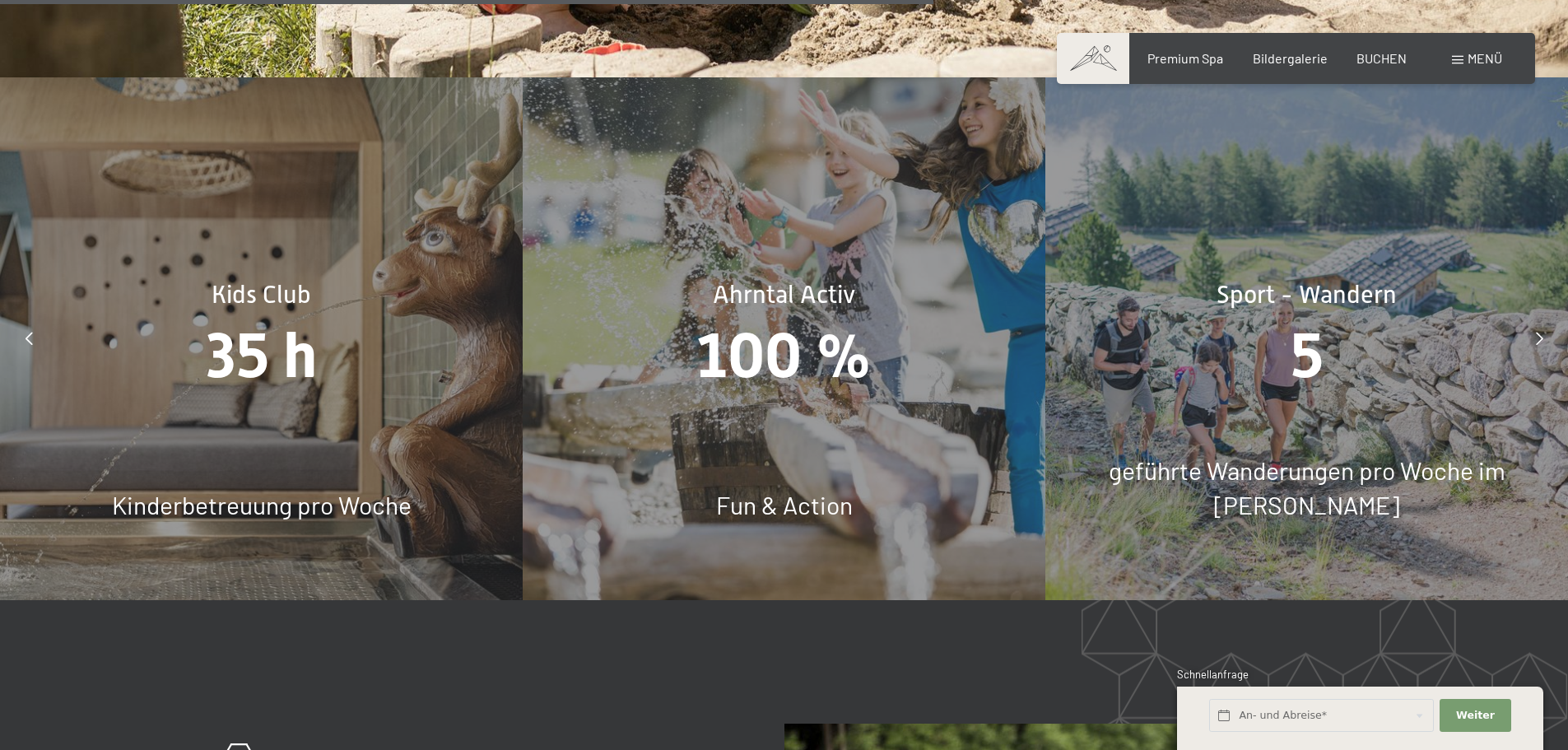
click at [1540, 331] on icon at bounding box center [1540, 337] width 8 height 13
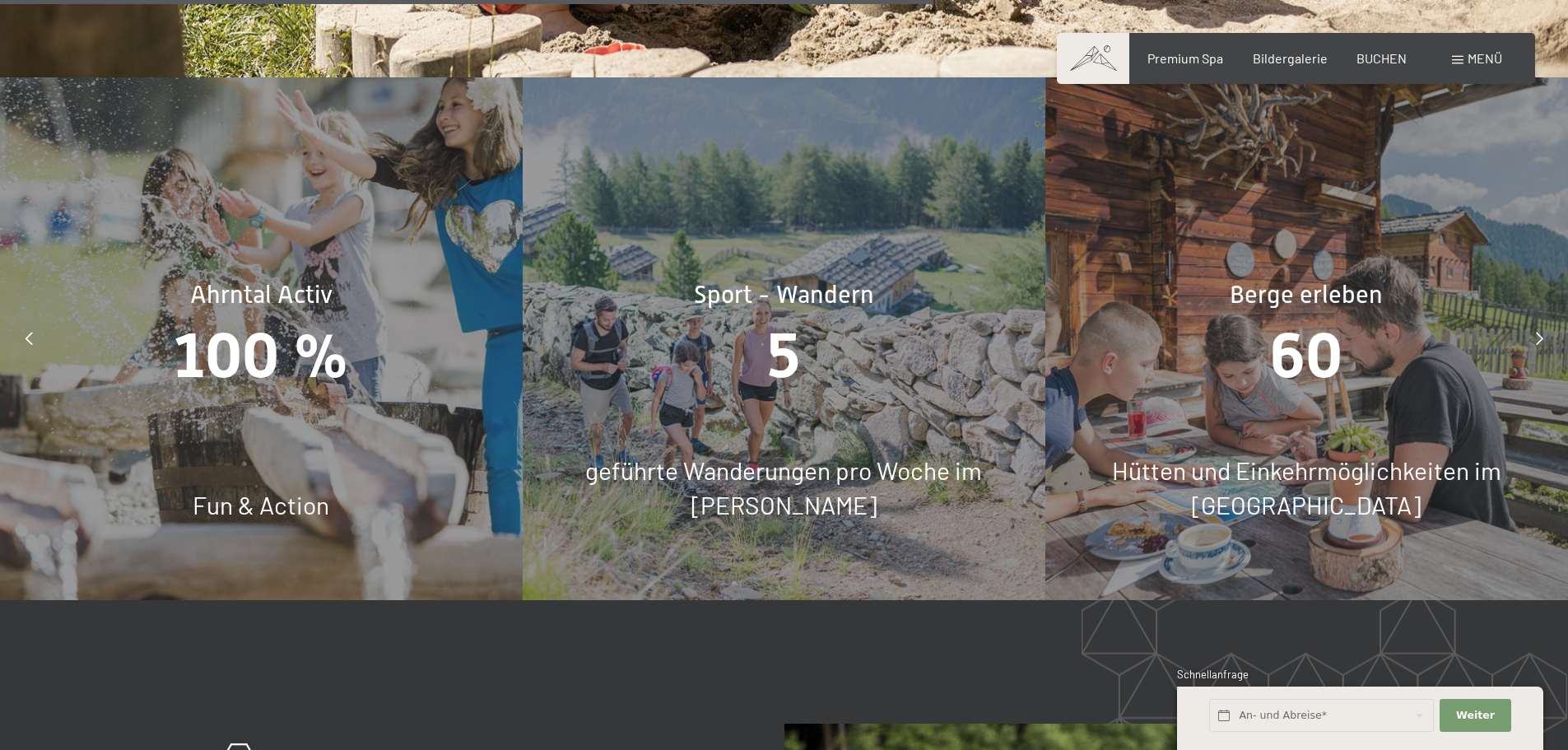
click at [1540, 331] on icon at bounding box center [1540, 337] width 8 height 13
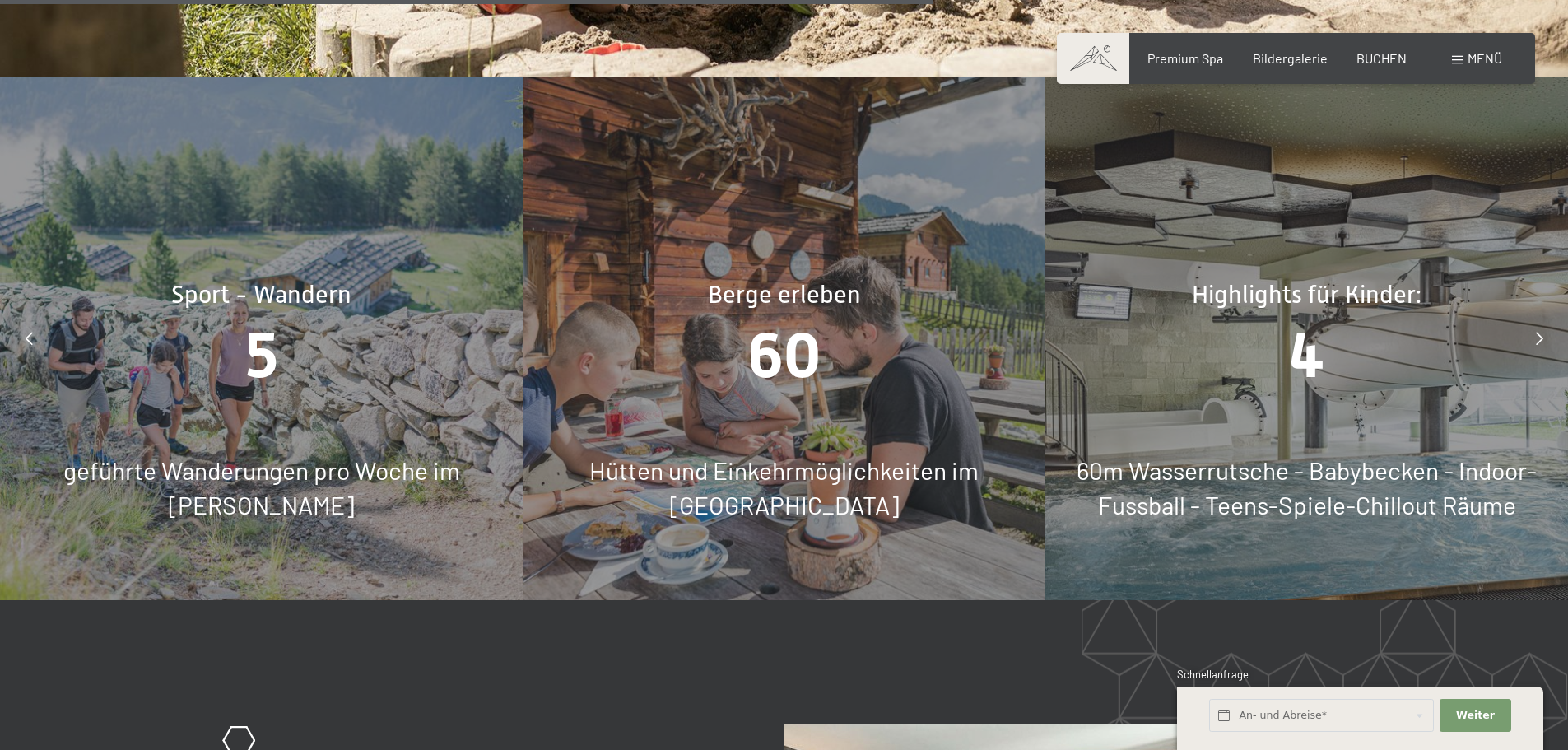
click at [1540, 331] on icon at bounding box center [1540, 337] width 8 height 13
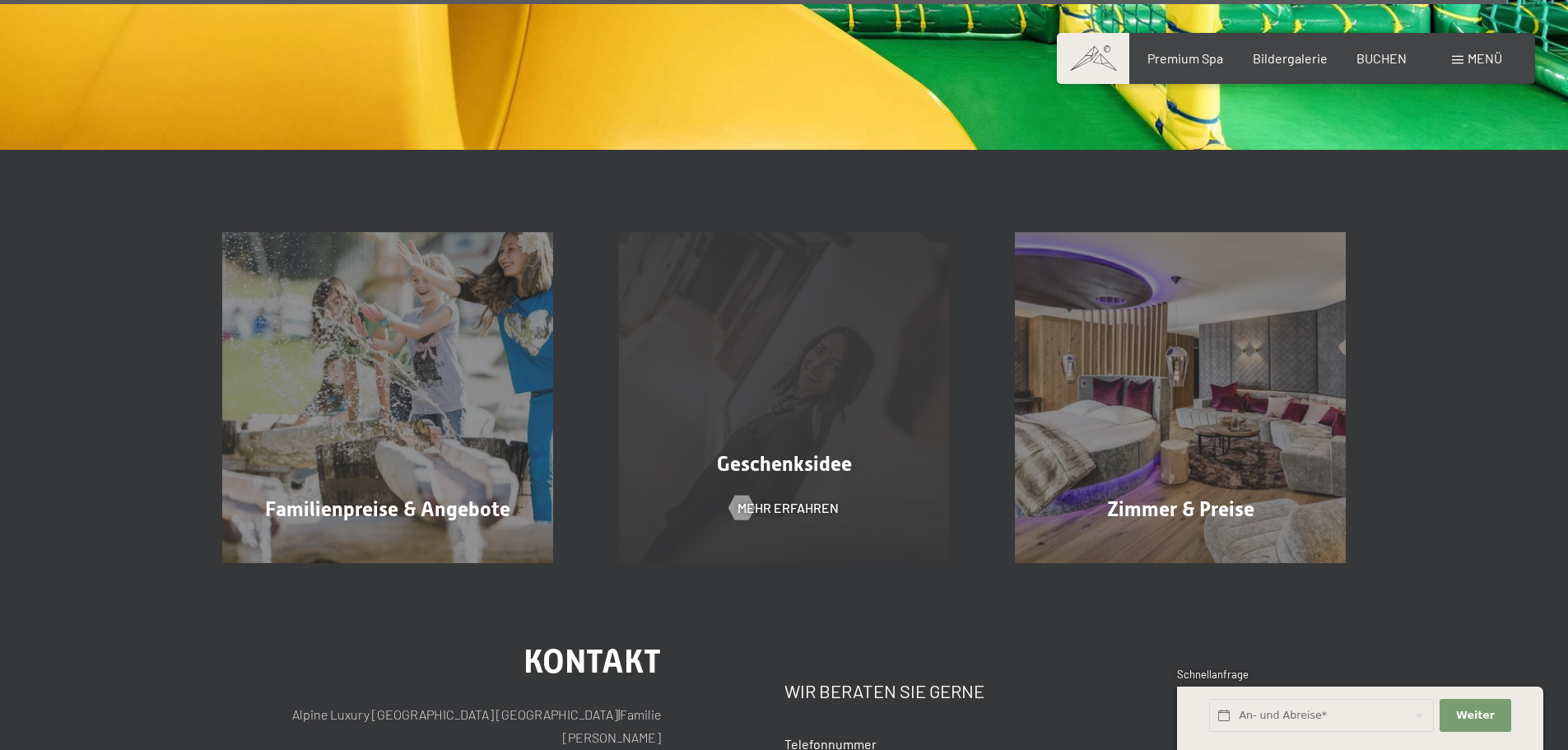
scroll to position [12433, 0]
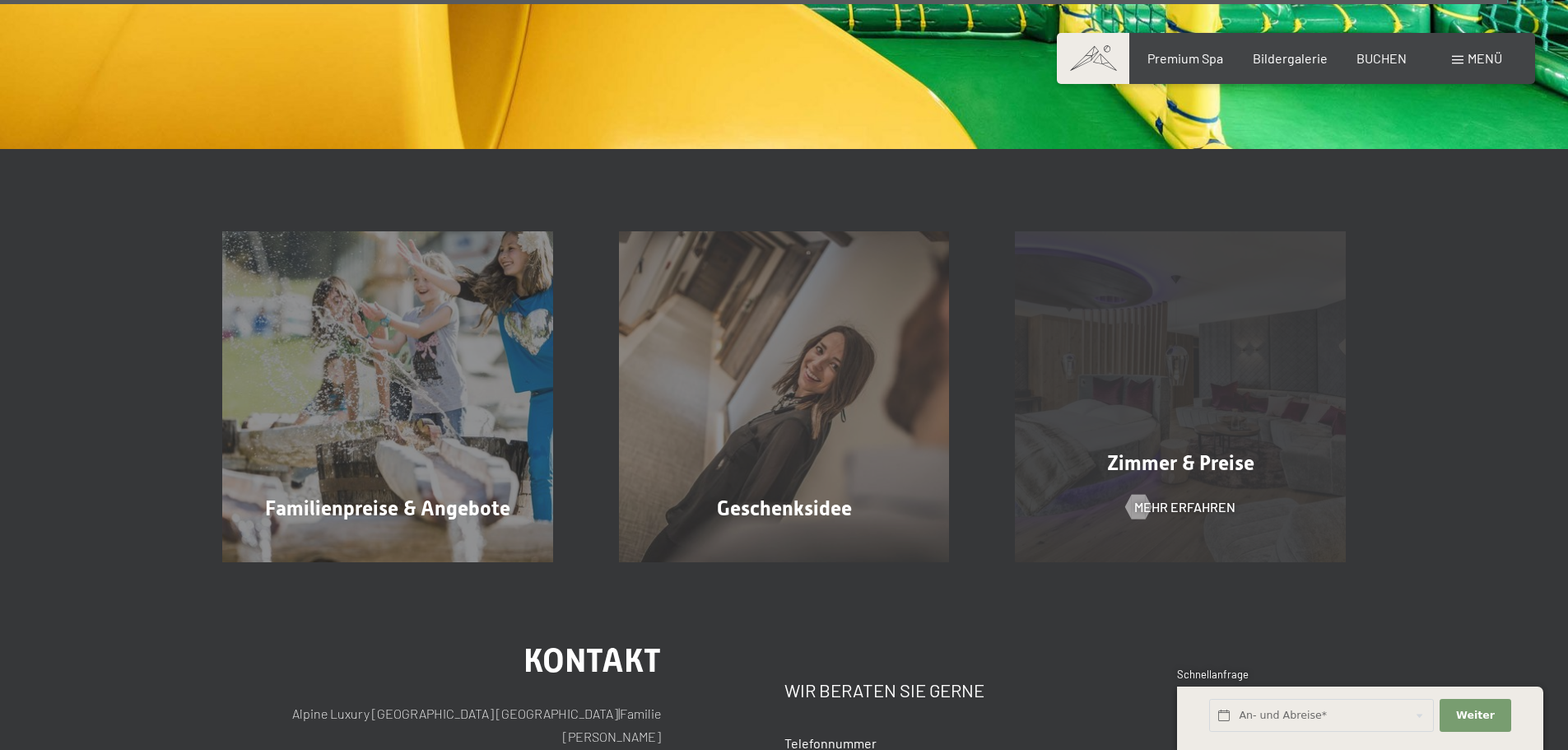
click at [1253, 343] on div "Zimmer & Preise Mehr erfahren" at bounding box center [1181, 397] width 397 height 331
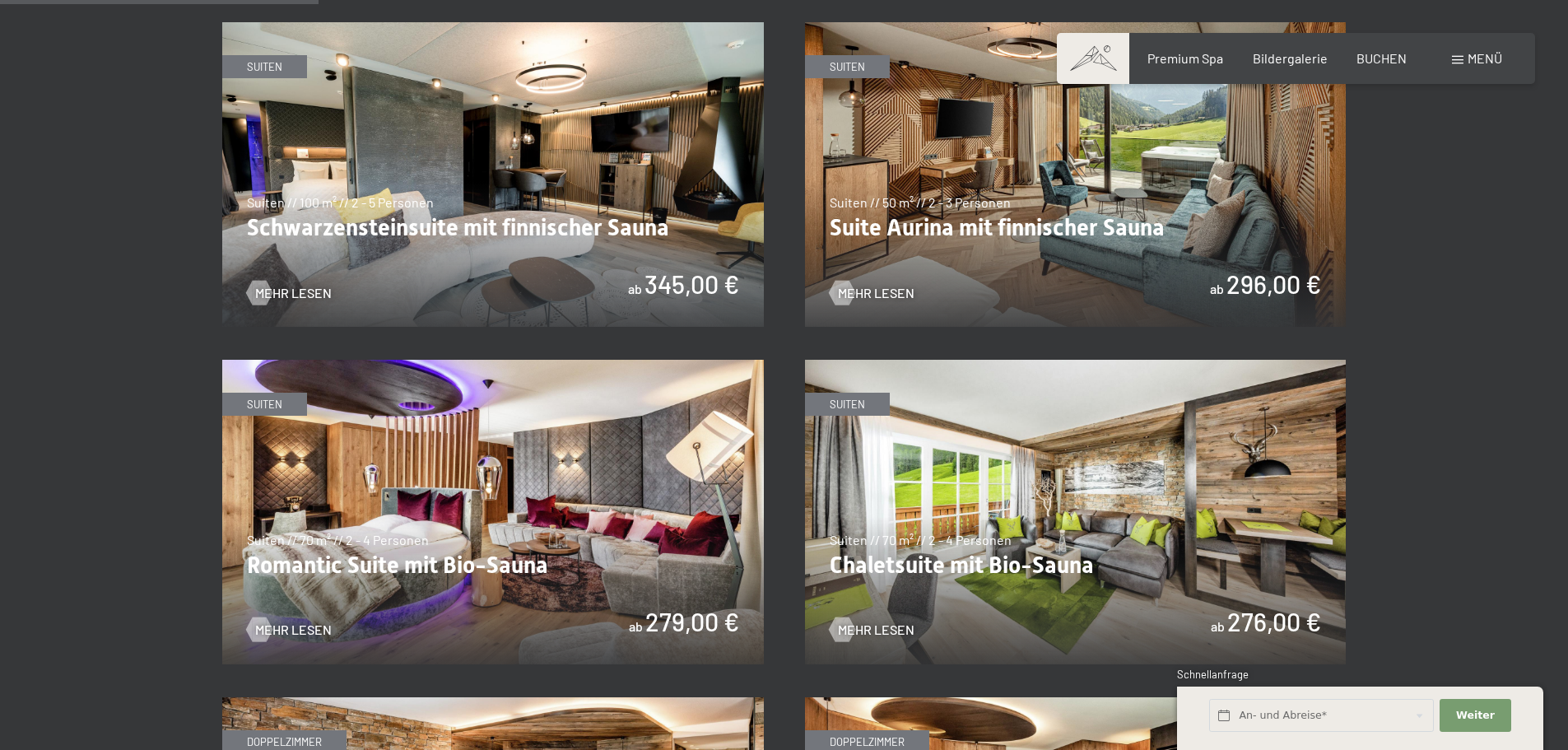
scroll to position [1072, 0]
click at [481, 453] on img at bounding box center [493, 513] width 542 height 305
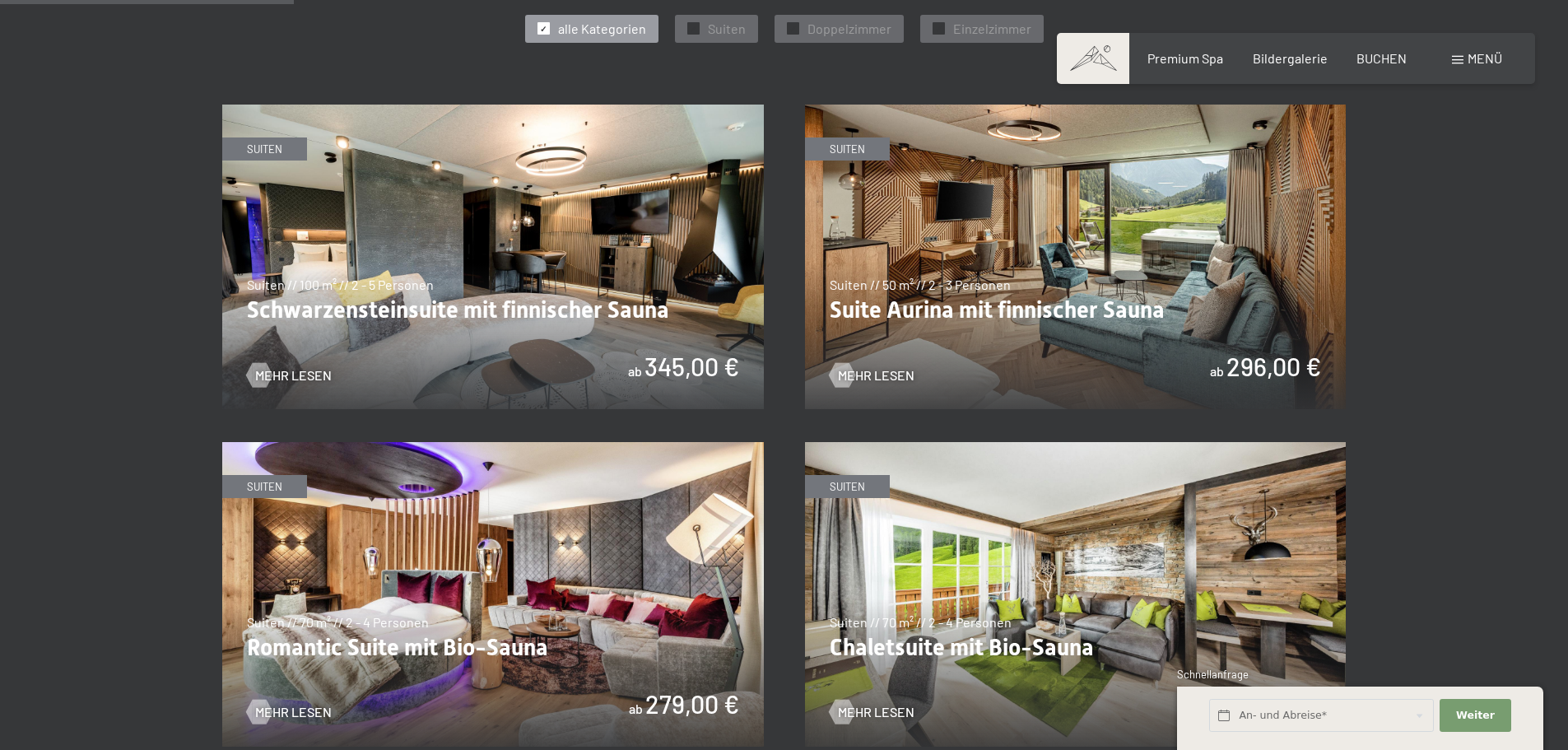
scroll to position [990, 0]
click at [596, 290] on img at bounding box center [493, 258] width 542 height 305
click at [978, 231] on img at bounding box center [1076, 258] width 542 height 305
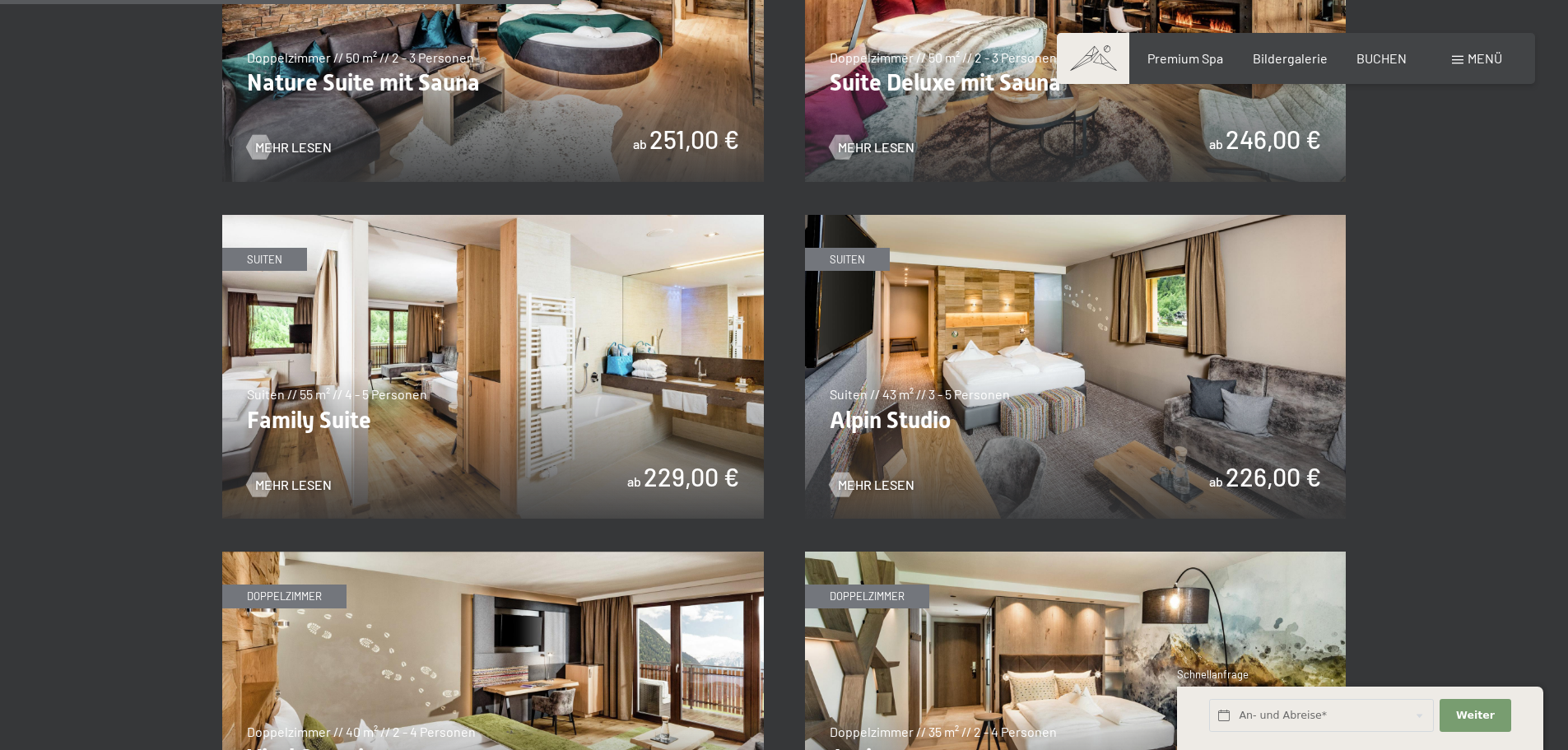
scroll to position [1894, 0]
click at [550, 386] on img at bounding box center [493, 367] width 542 height 305
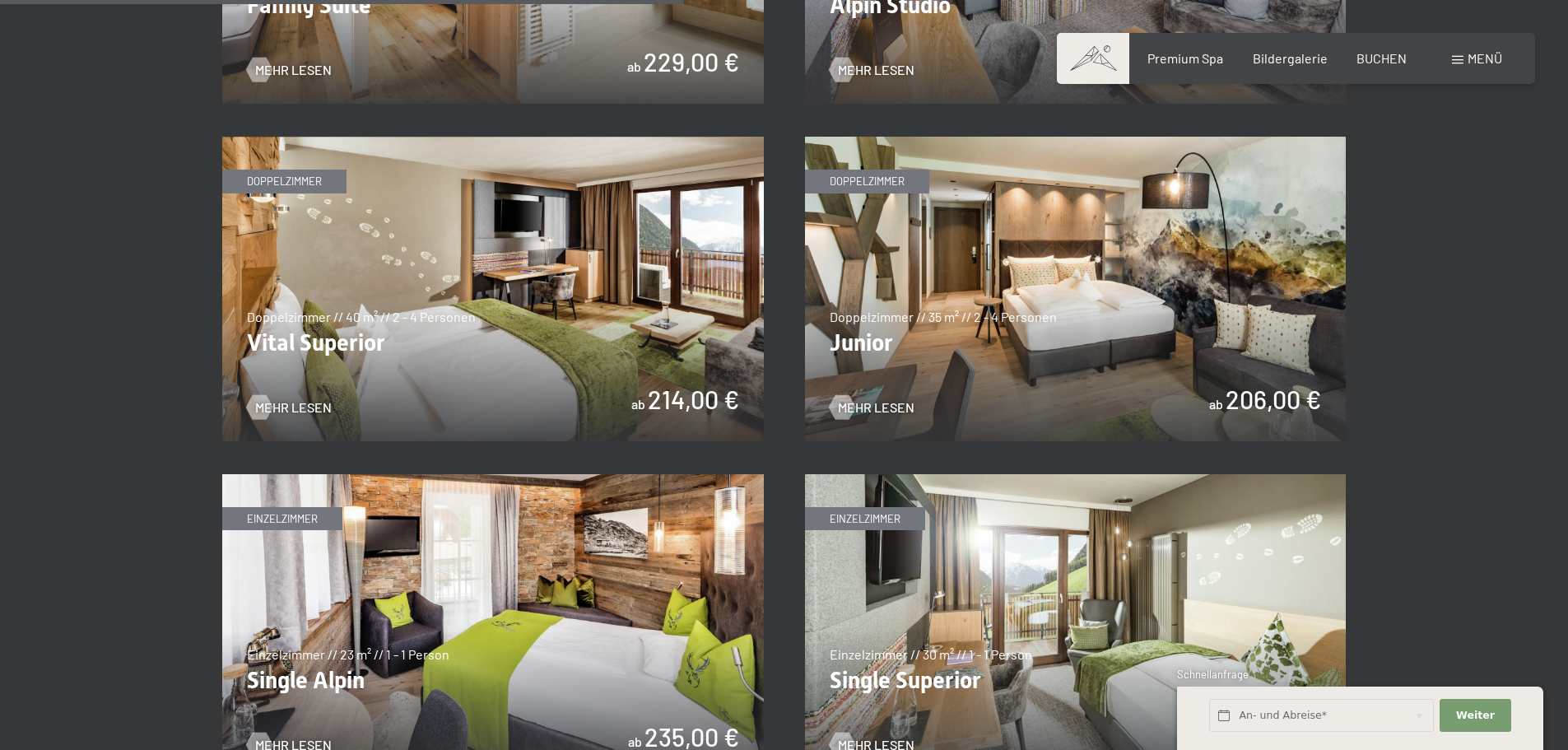
scroll to position [2306, 0]
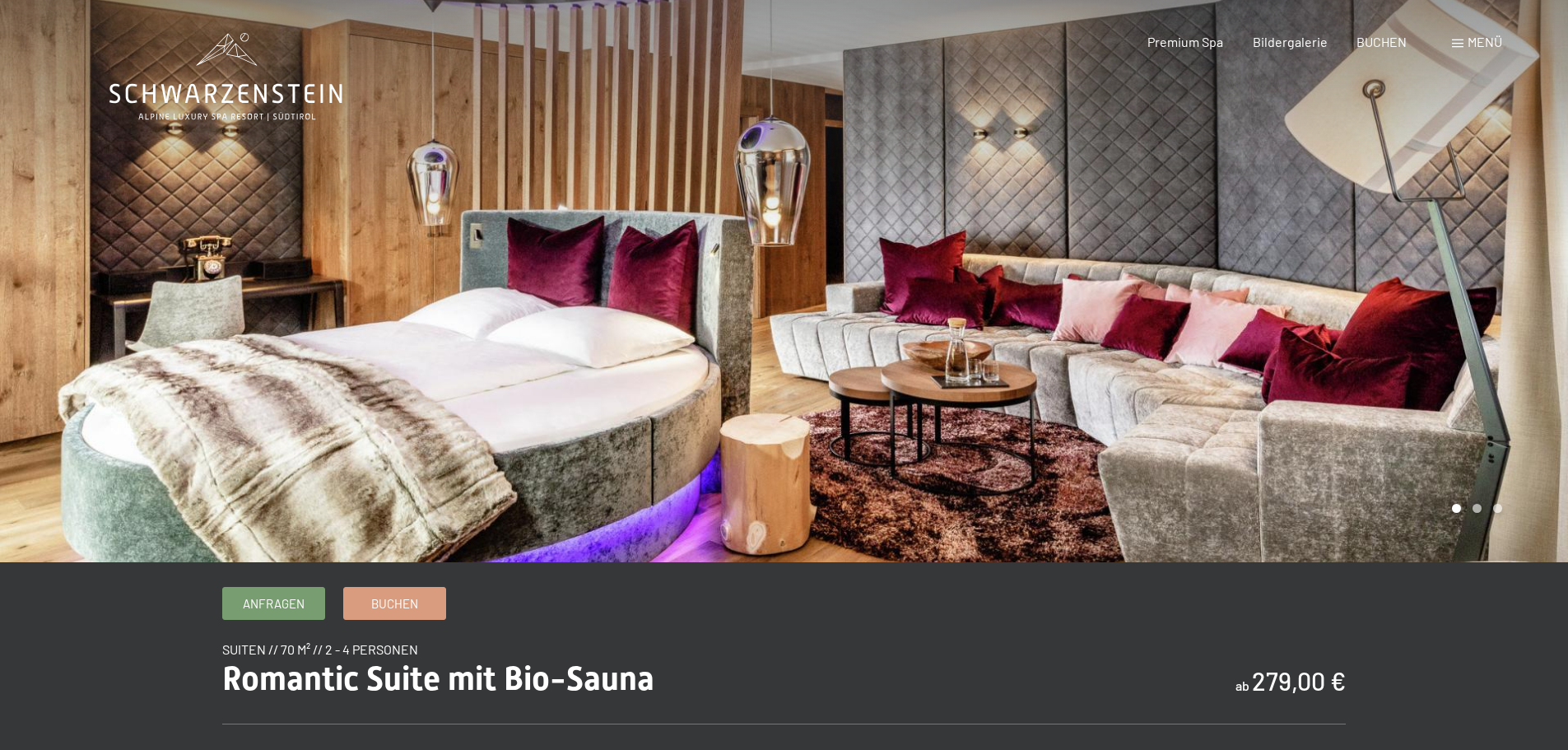
click at [1443, 332] on div at bounding box center [1177, 281] width 785 height 562
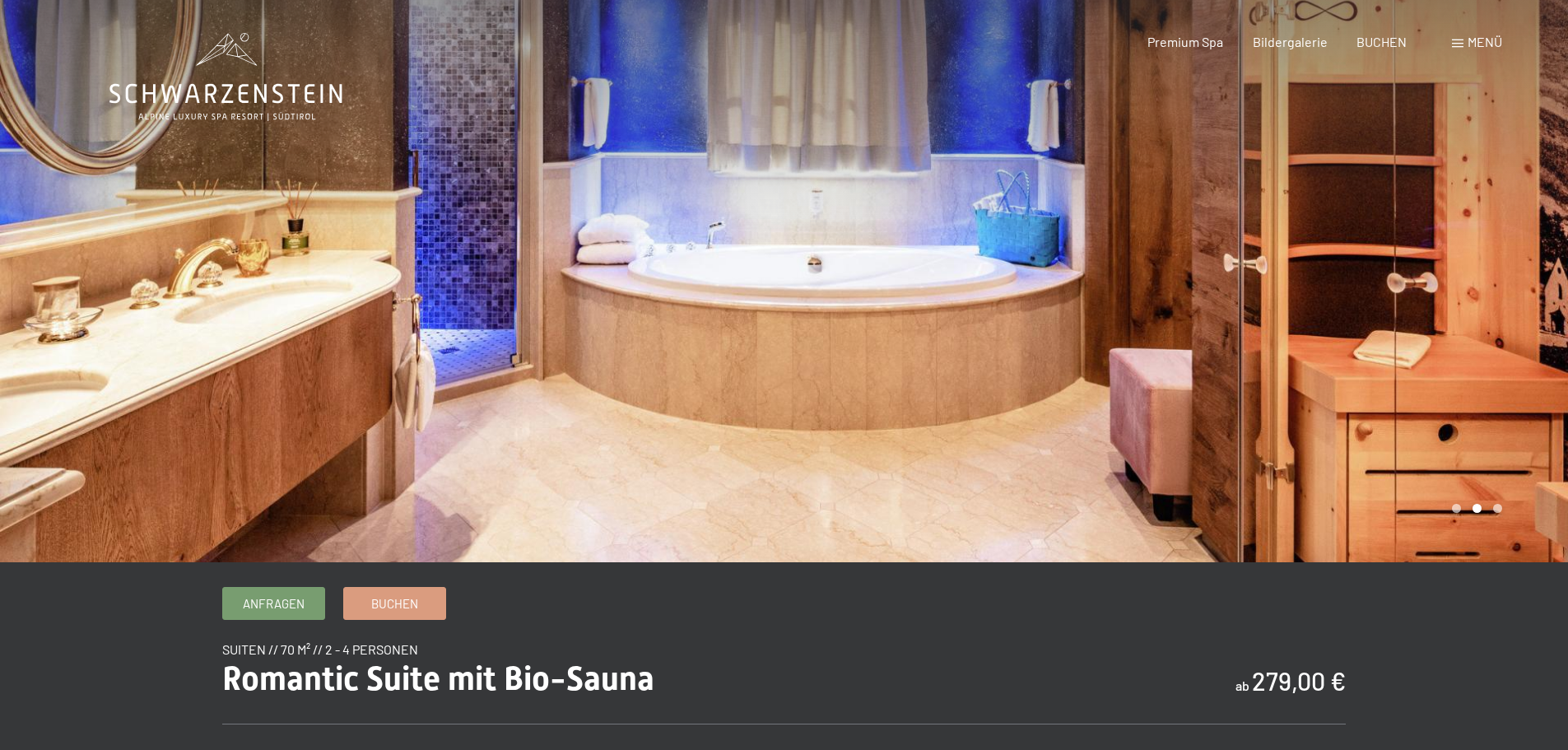
click at [1379, 300] on div at bounding box center [1177, 281] width 785 height 562
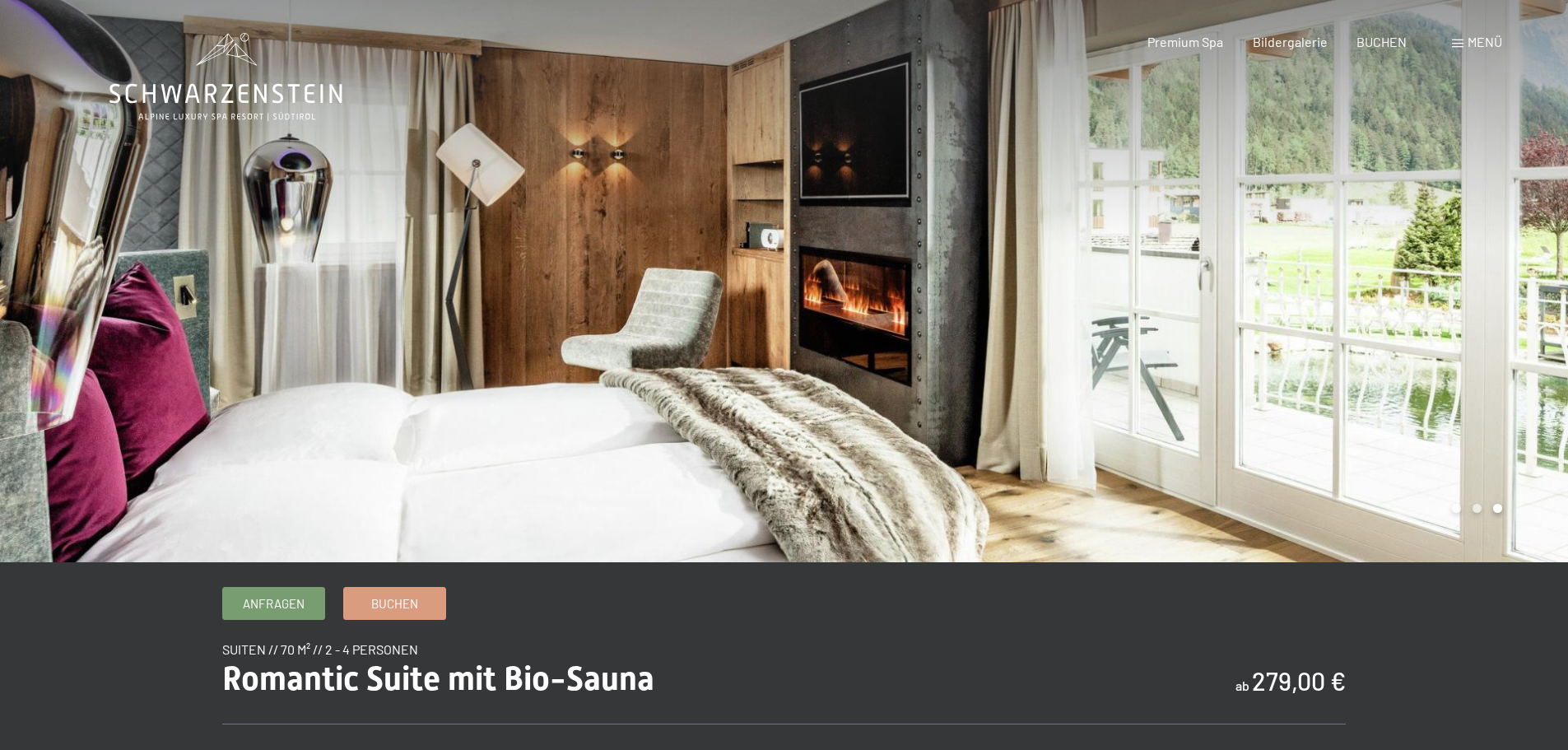
click at [1379, 301] on div at bounding box center [1177, 281] width 785 height 562
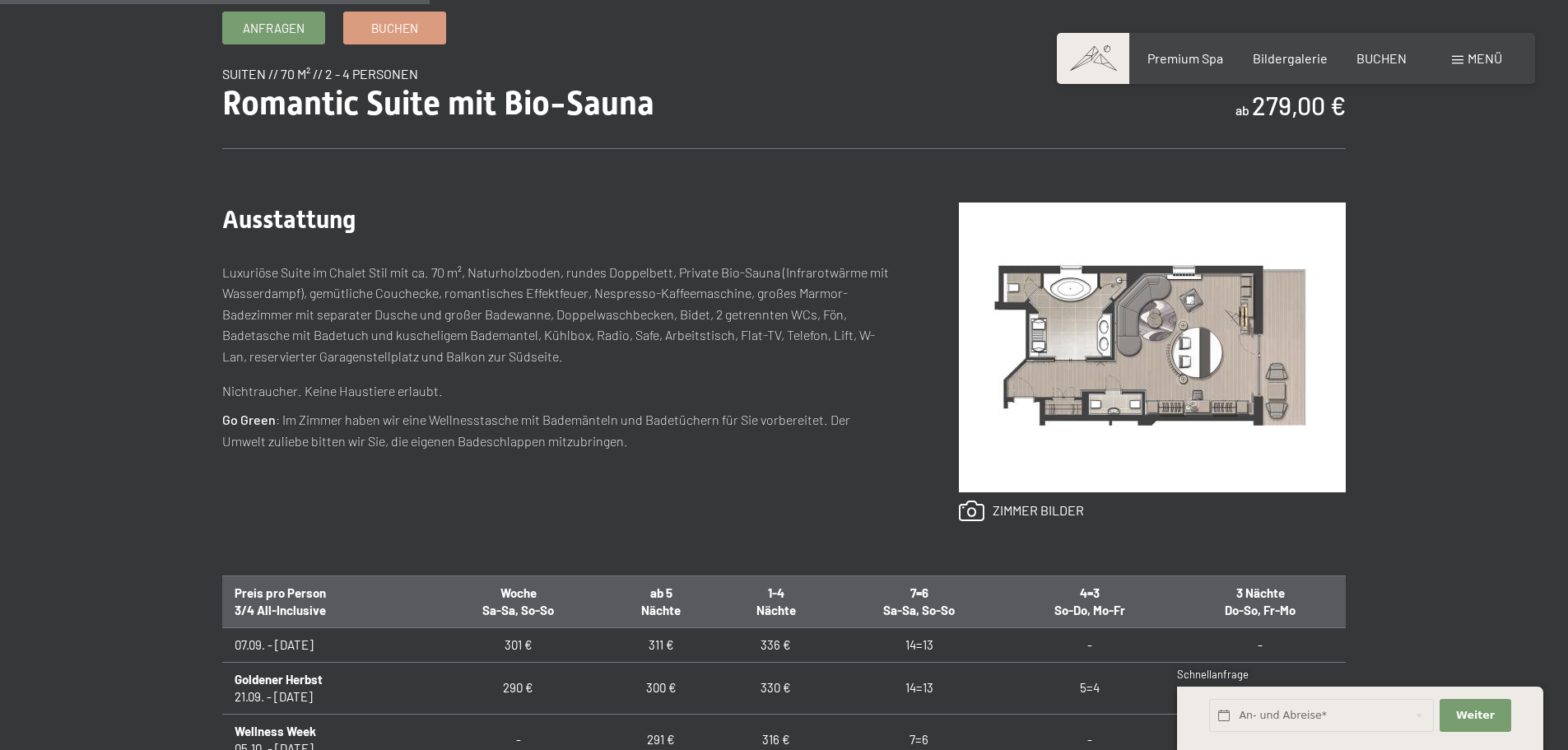
scroll to position [574, 0]
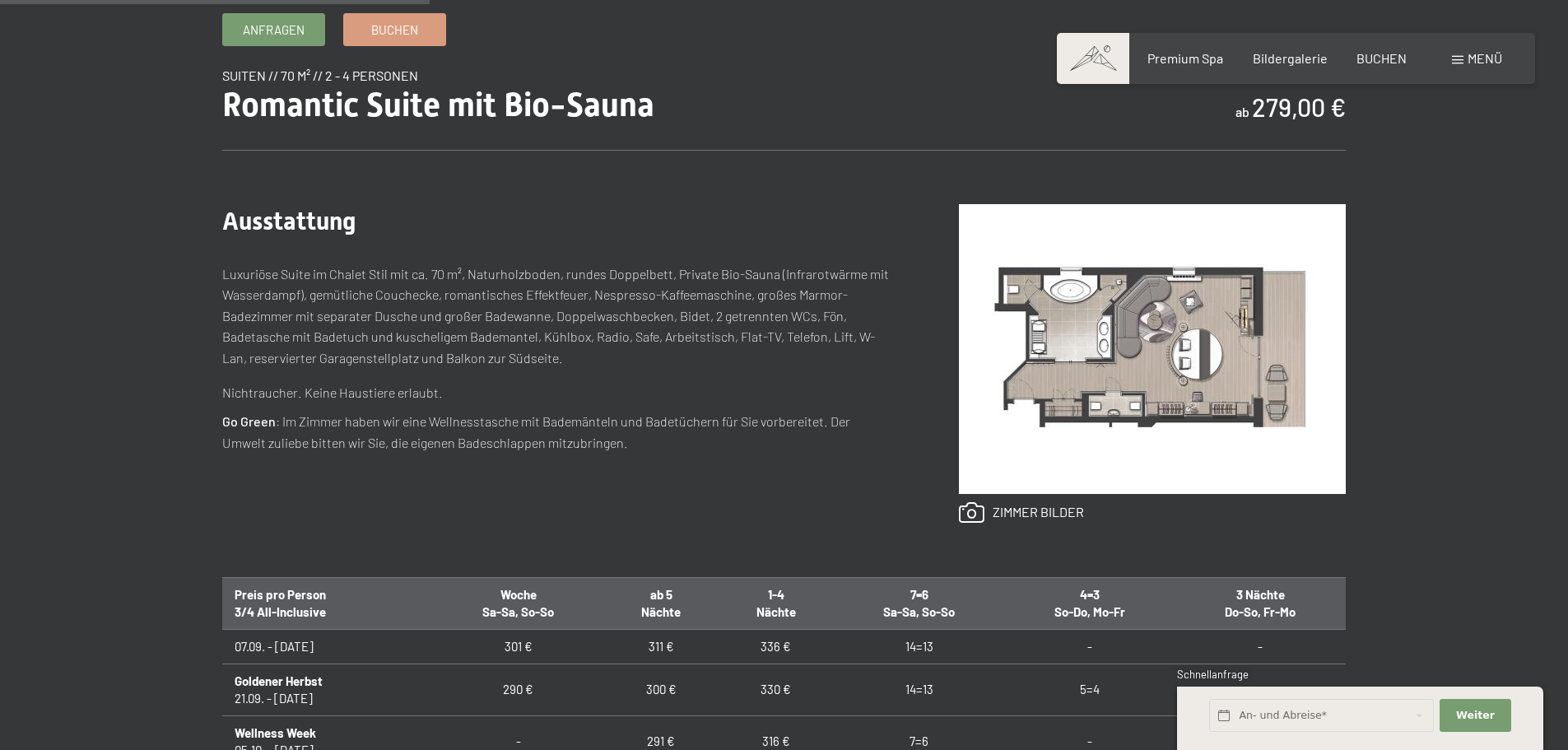
click at [1221, 384] on img at bounding box center [1153, 349] width 387 height 289
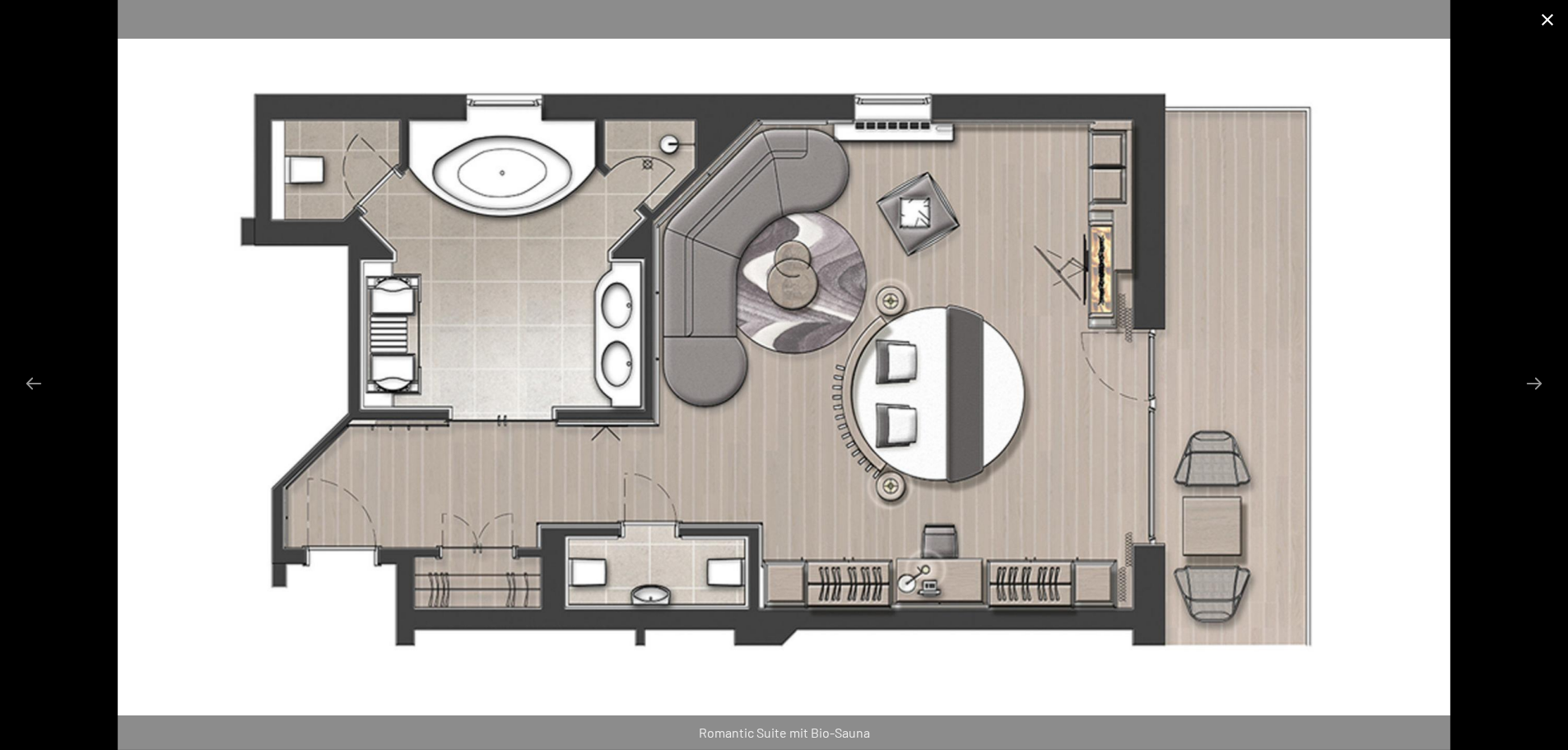
click at [1549, 19] on button "Close gallery" at bounding box center [1547, 20] width 41 height 39
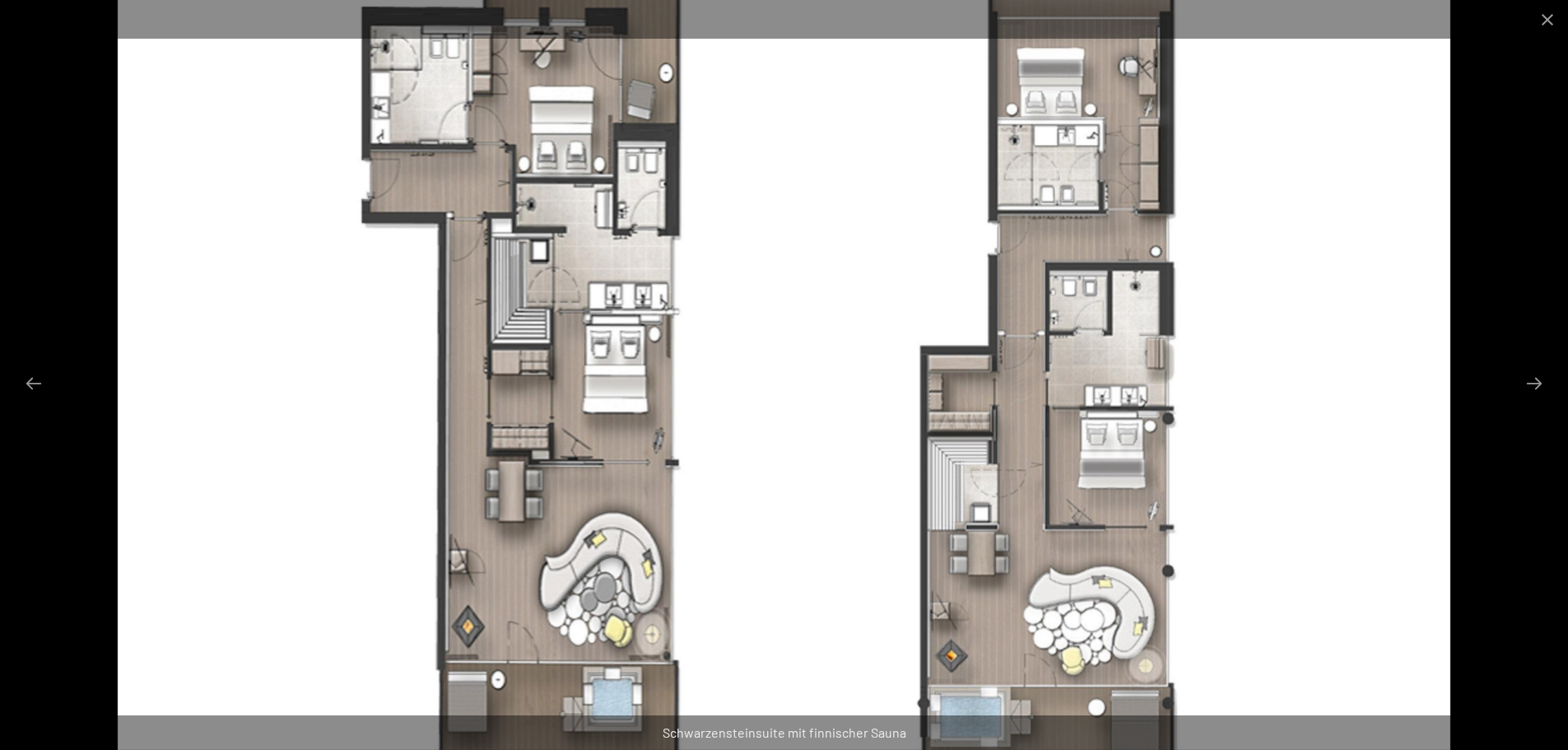
scroll to position [658, 0]
click at [1282, 435] on img at bounding box center [784, 375] width 1333 height 750
click at [1546, 381] on button "Next slide" at bounding box center [1534, 383] width 34 height 32
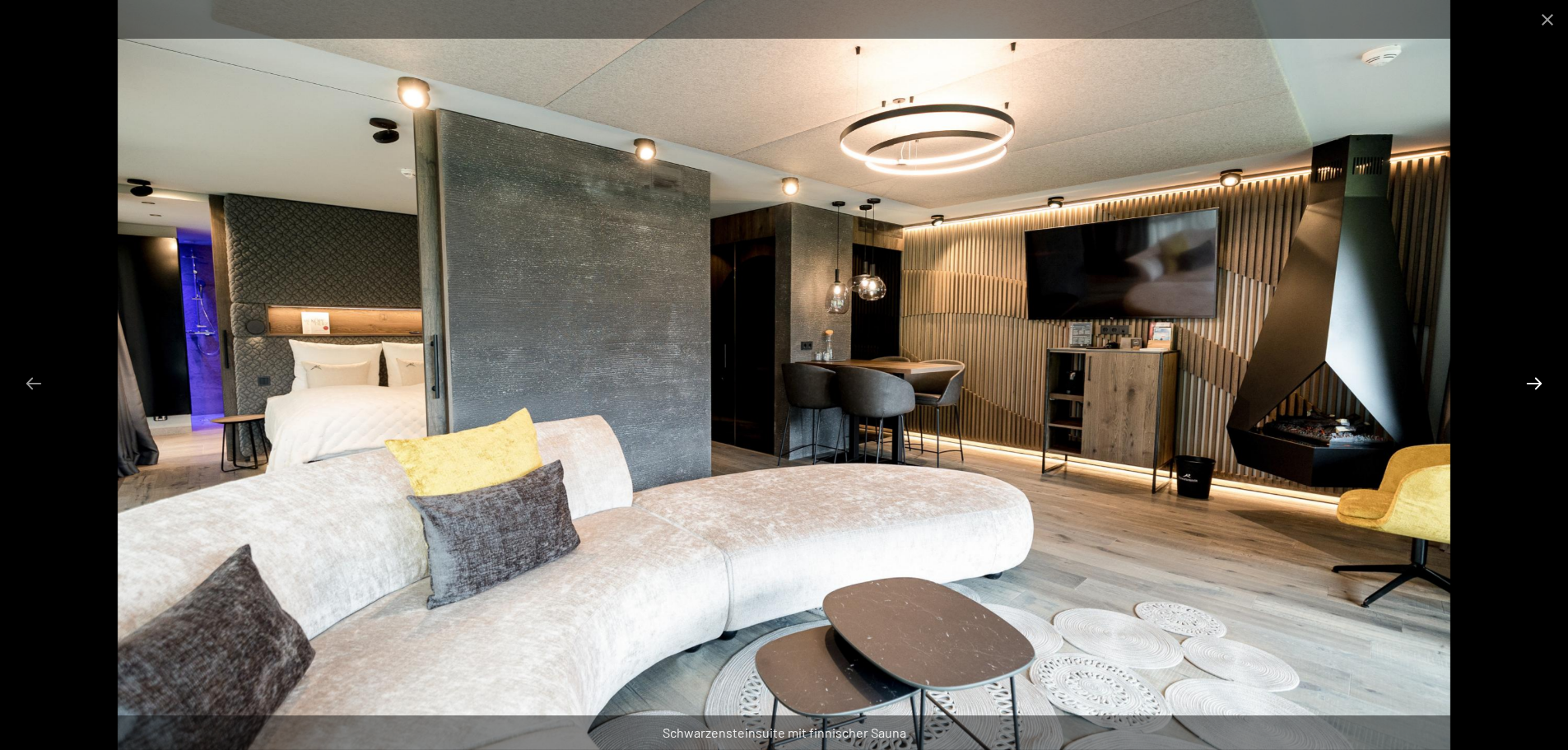
click at [1546, 381] on button "Next slide" at bounding box center [1534, 383] width 34 height 32
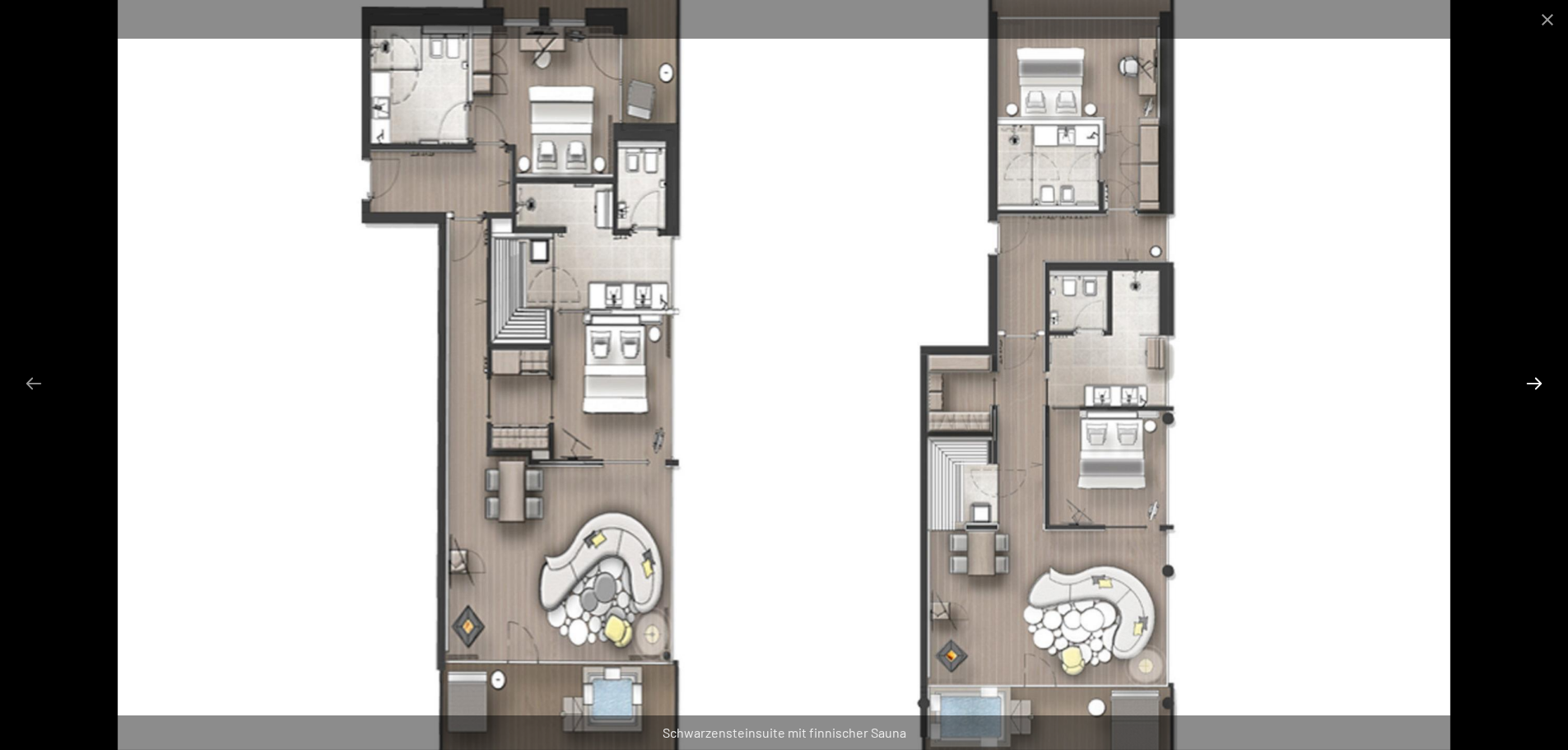
click at [1546, 381] on button "Next slide" at bounding box center [1534, 383] width 34 height 32
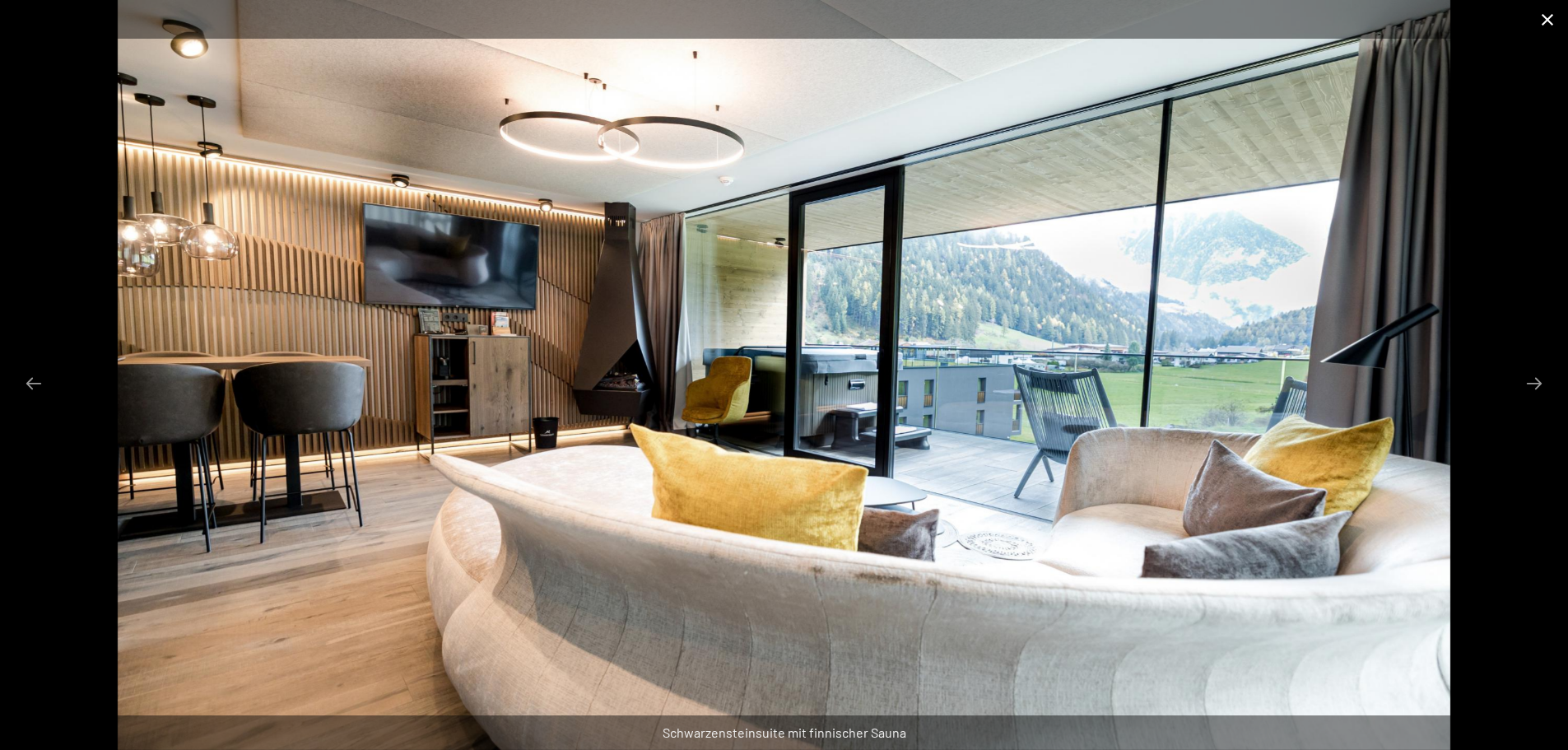
click at [1554, 21] on button "Close gallery" at bounding box center [1547, 20] width 41 height 39
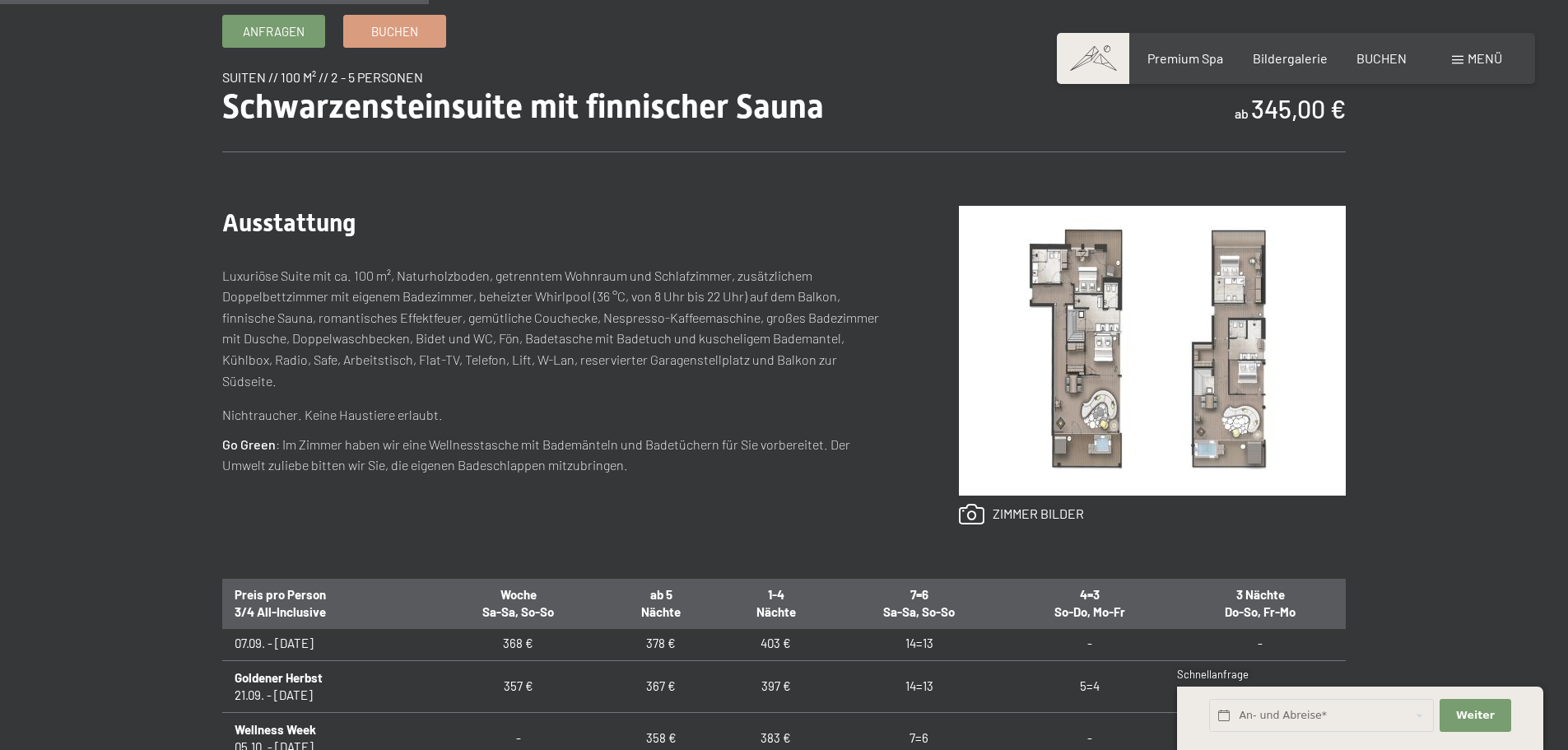
scroll to position [3, 0]
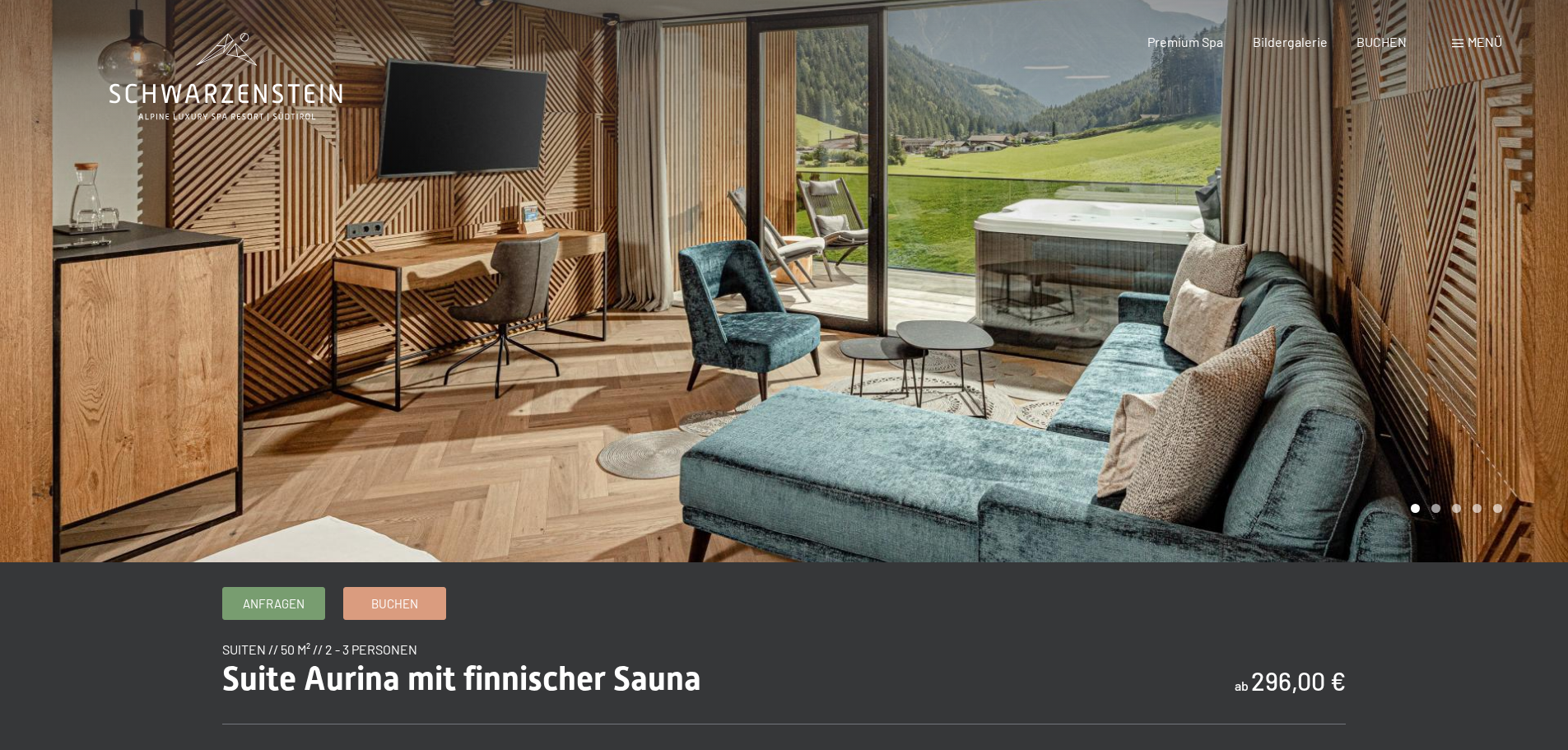
click at [1154, 247] on div at bounding box center [1177, 281] width 785 height 562
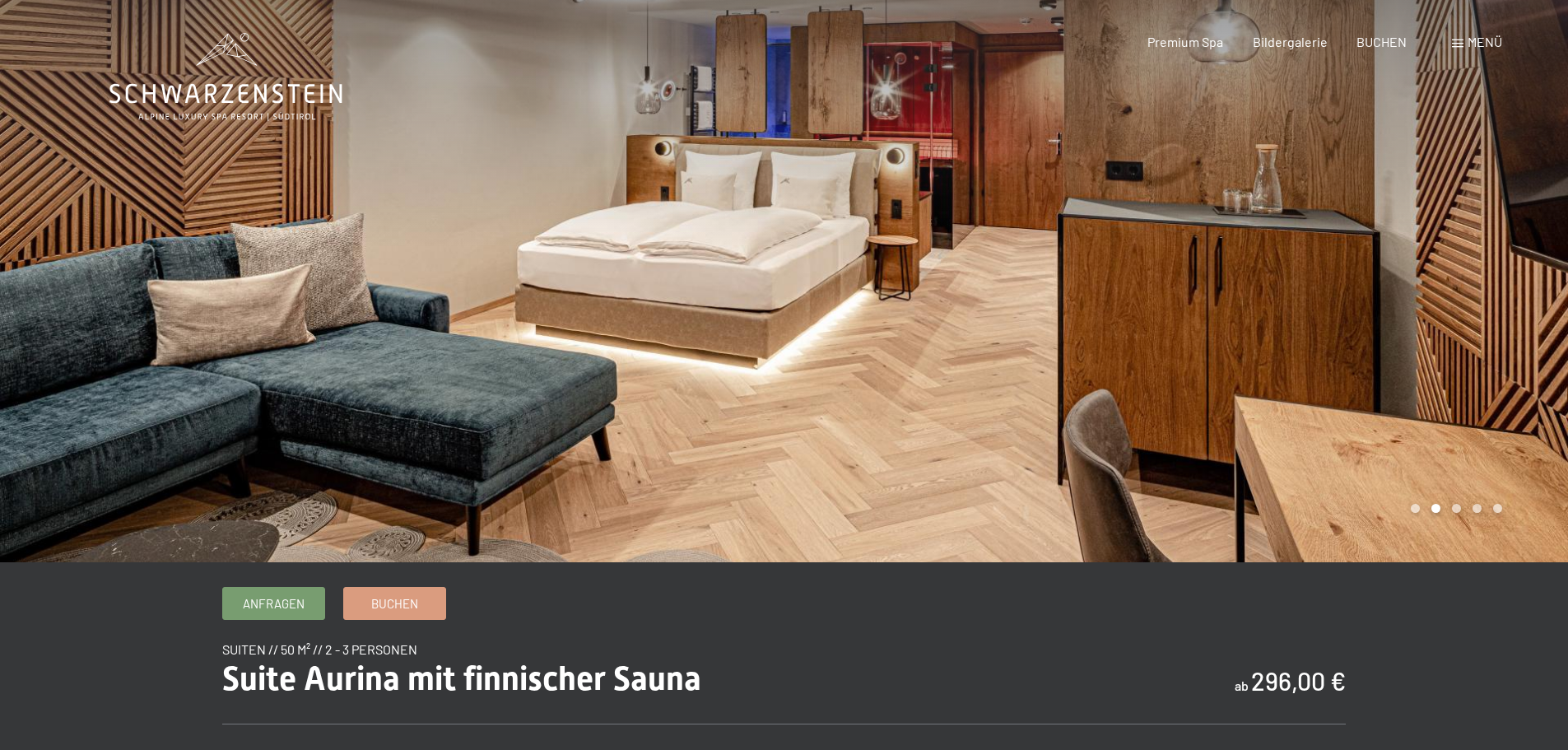
click at [1154, 247] on div at bounding box center [1177, 281] width 785 height 562
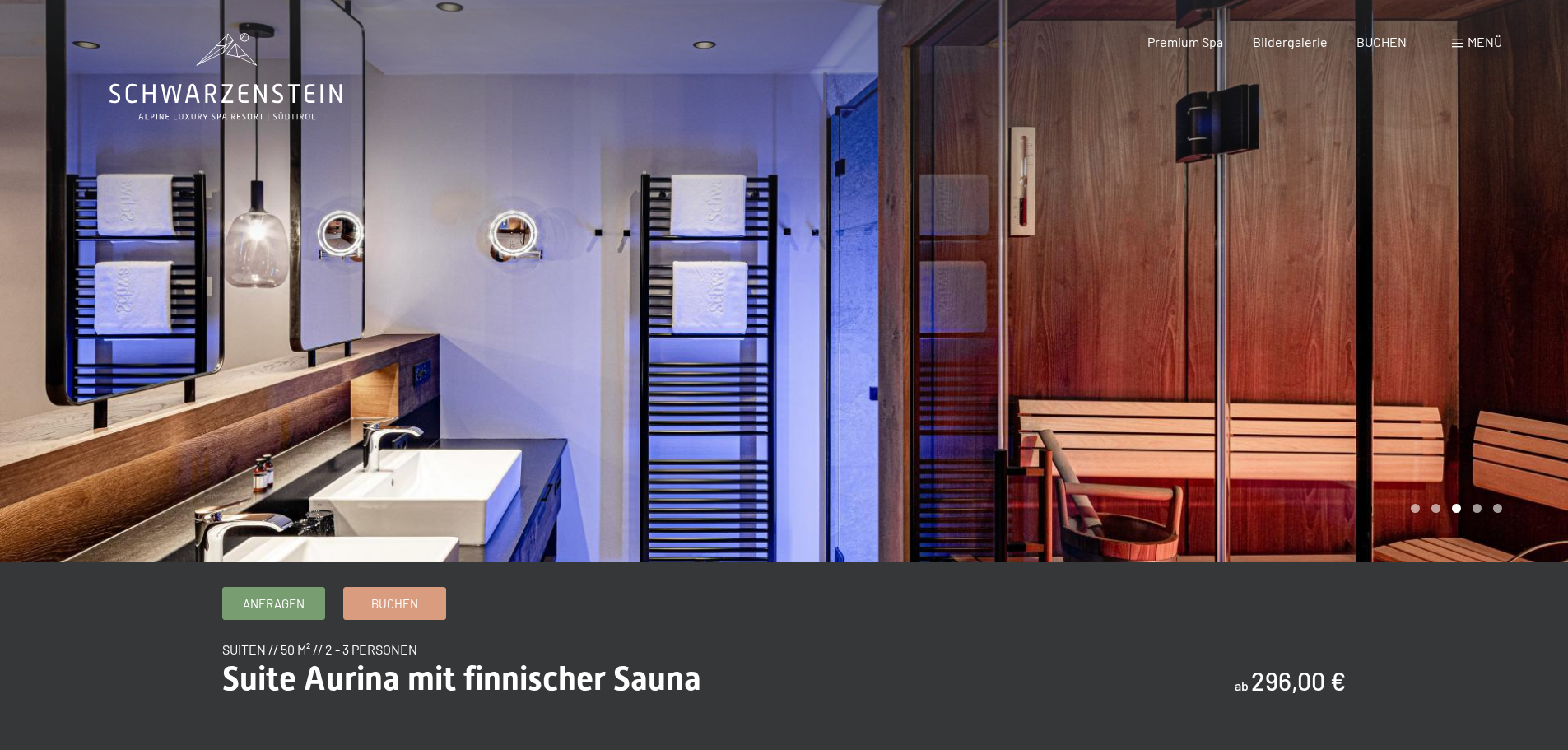
click at [1154, 247] on div at bounding box center [1177, 281] width 785 height 562
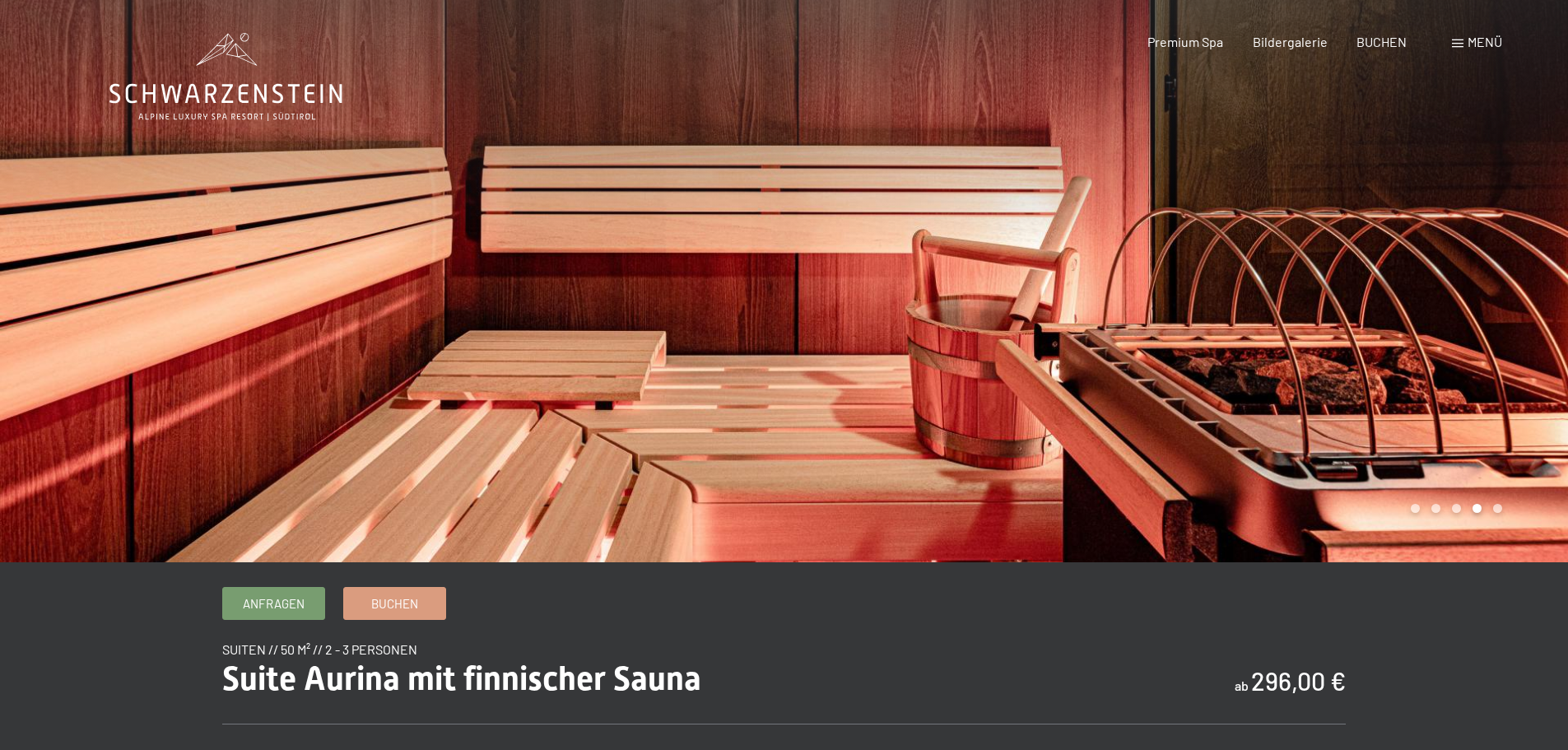
click at [1154, 247] on div at bounding box center [1177, 281] width 785 height 562
